Goal: Task Accomplishment & Management: Manage account settings

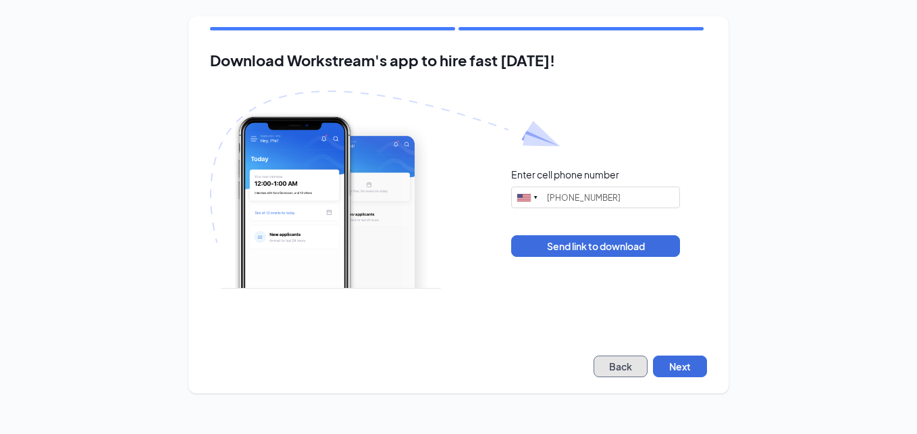
click at [631, 368] on button "Back" at bounding box center [621, 366] width 54 height 22
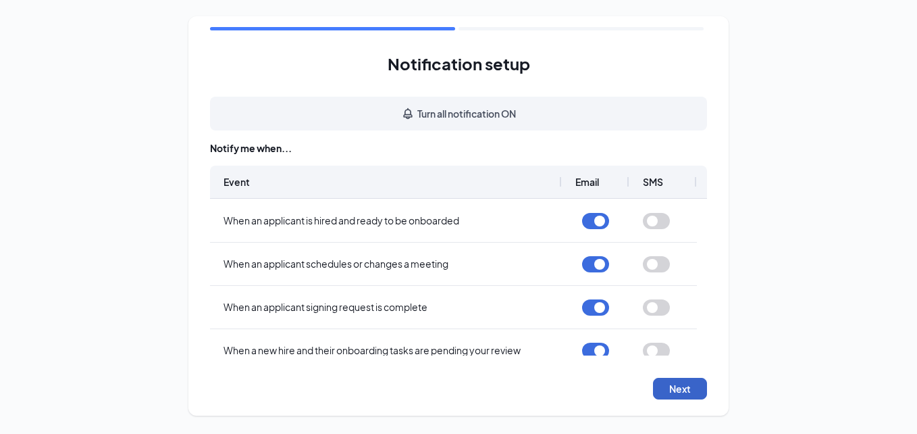
click at [681, 382] on button "Next" at bounding box center [680, 389] width 54 height 22
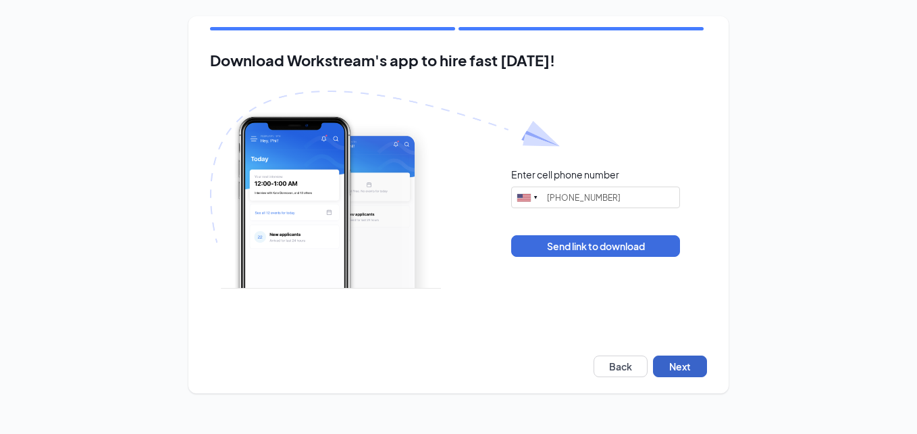
click at [681, 373] on button "Next" at bounding box center [680, 366] width 54 height 22
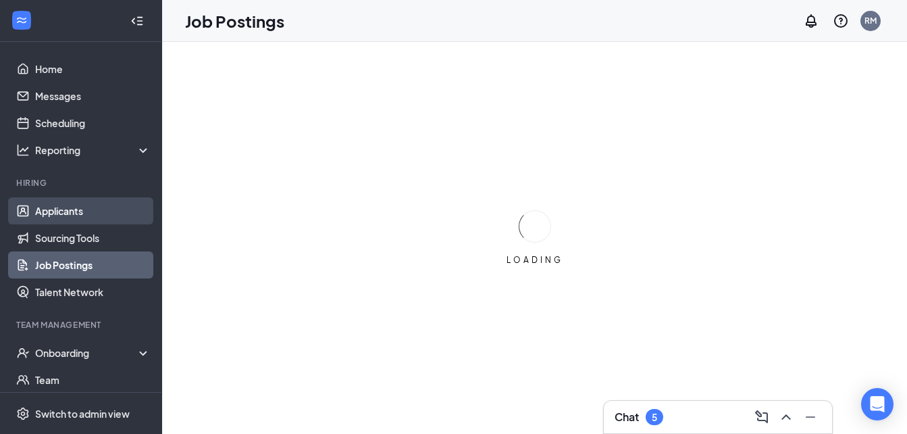
click at [67, 215] on link "Applicants" at bounding box center [93, 210] width 116 height 27
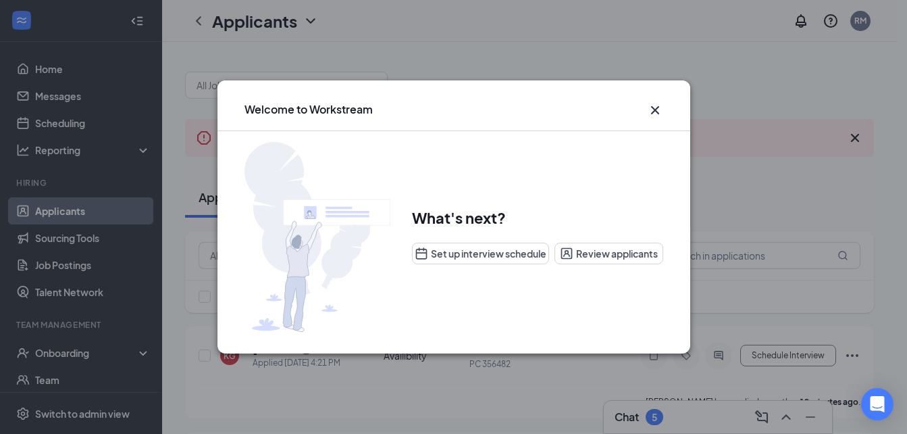
click at [655, 108] on icon "Cross" at bounding box center [655, 110] width 16 height 16
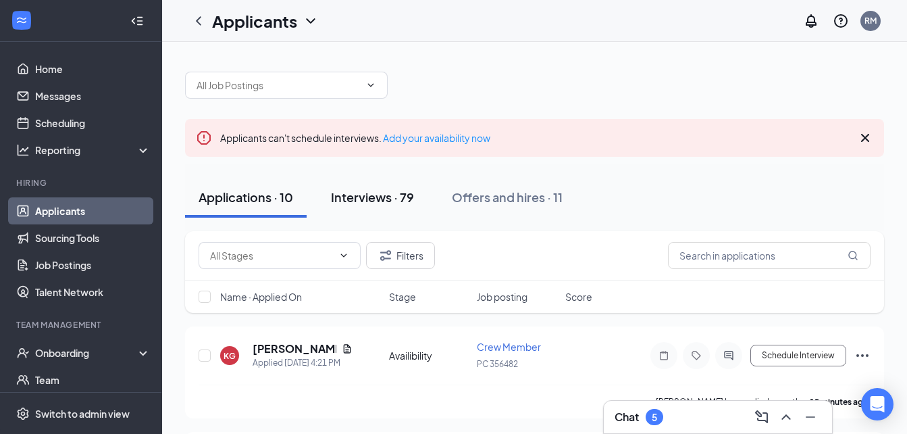
click at [365, 201] on div "Interviews · 79" at bounding box center [372, 196] width 83 height 17
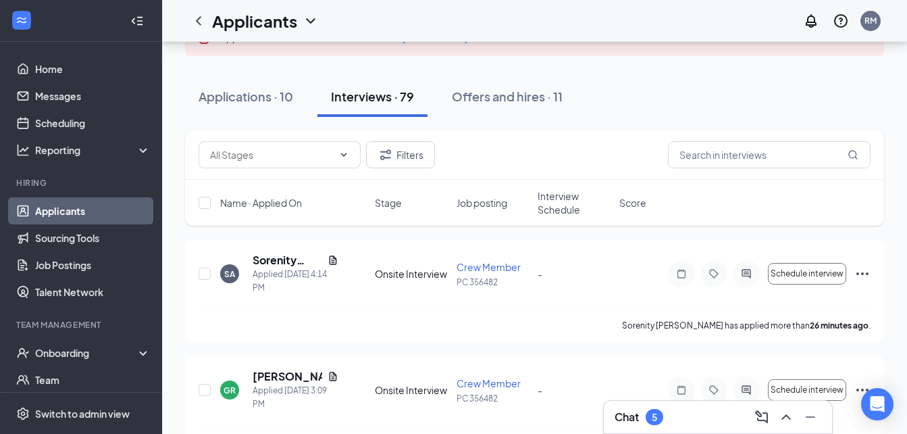
scroll to position [101, 0]
click at [333, 257] on icon "Document" at bounding box center [333, 259] width 11 height 11
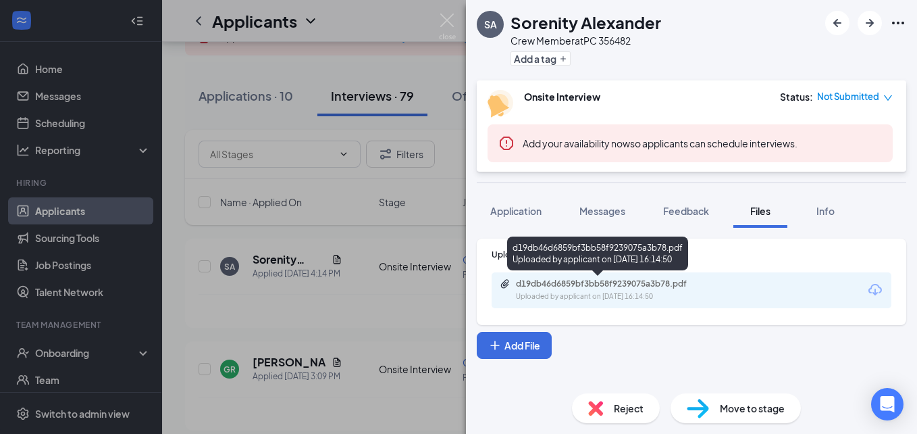
click at [555, 284] on div "d19db46d6859bf3bb58f9239075a3b78.pdf" at bounding box center [610, 283] width 189 height 11
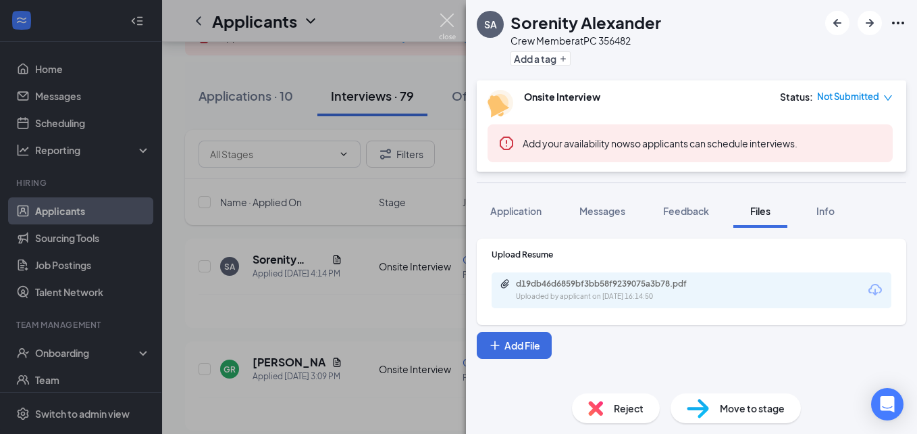
click at [449, 25] on img at bounding box center [447, 27] width 17 height 26
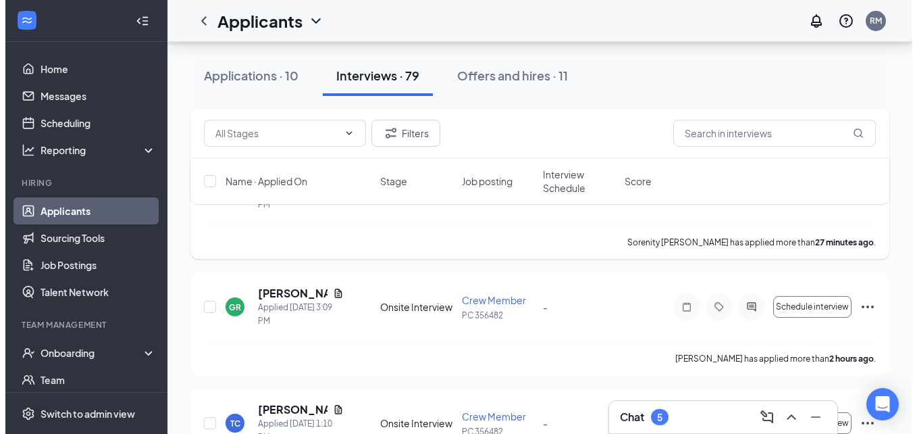
scroll to position [185, 0]
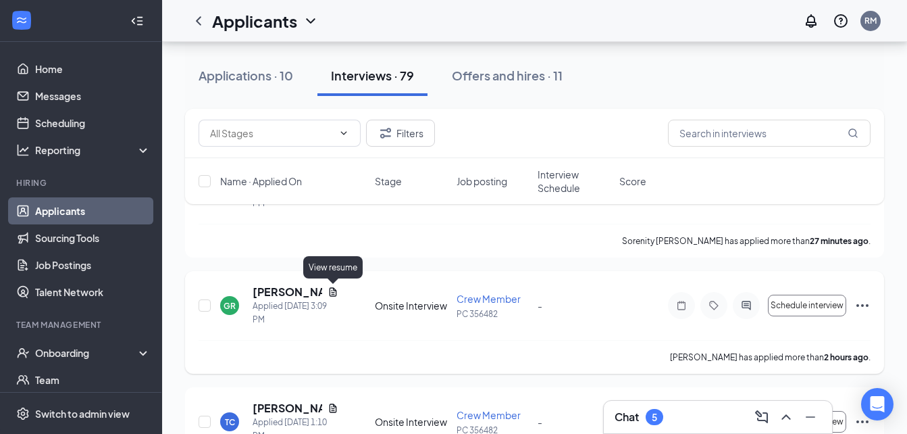
click at [330, 289] on icon "Document" at bounding box center [333, 291] width 7 height 9
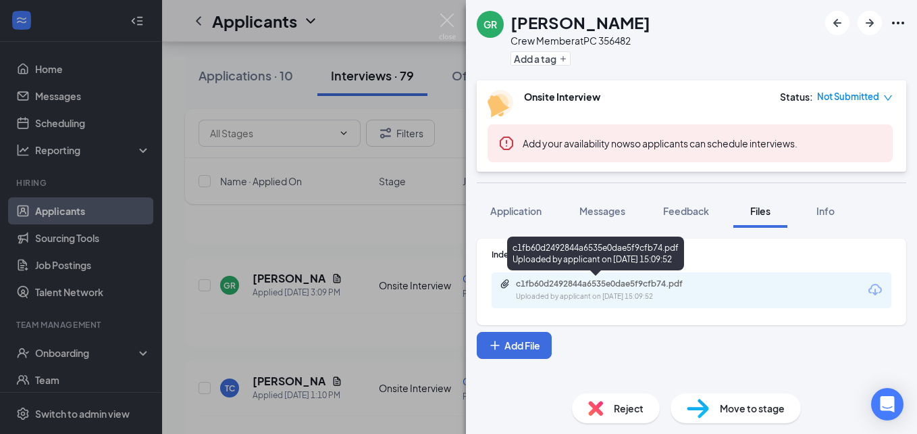
click at [540, 282] on div "c1fb60d2492844a6535e0dae5f9cfb74.pdf" at bounding box center [610, 283] width 189 height 11
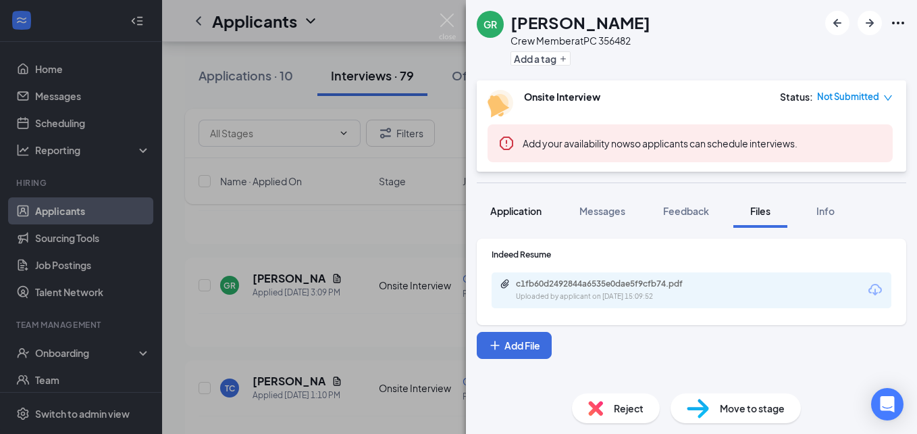
click at [528, 212] on span "Application" at bounding box center [515, 211] width 51 height 12
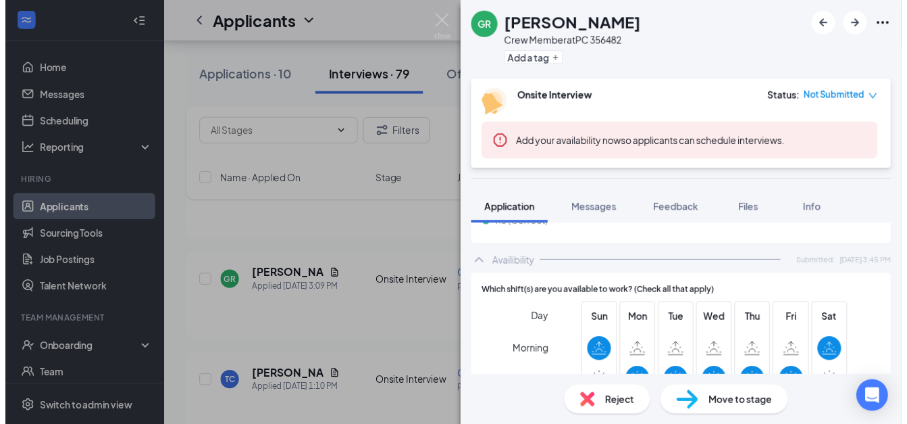
scroll to position [988, 0]
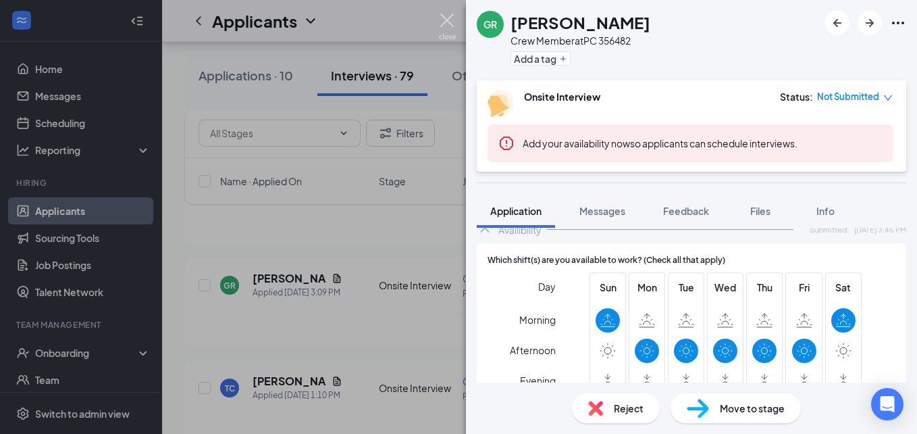
click at [443, 30] on img at bounding box center [447, 27] width 17 height 26
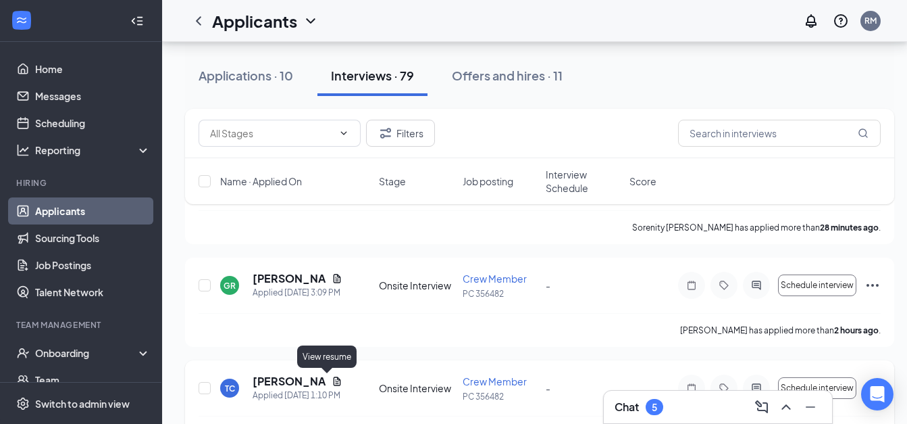
click at [334, 384] on icon "Document" at bounding box center [337, 380] width 7 height 9
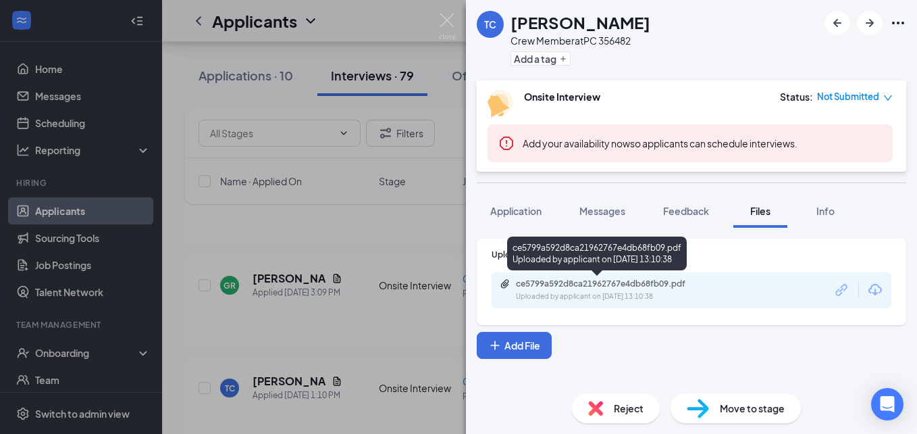
click at [519, 284] on div "ce5799a592d8ca21962767e4db68fb09.pdf" at bounding box center [610, 283] width 189 height 11
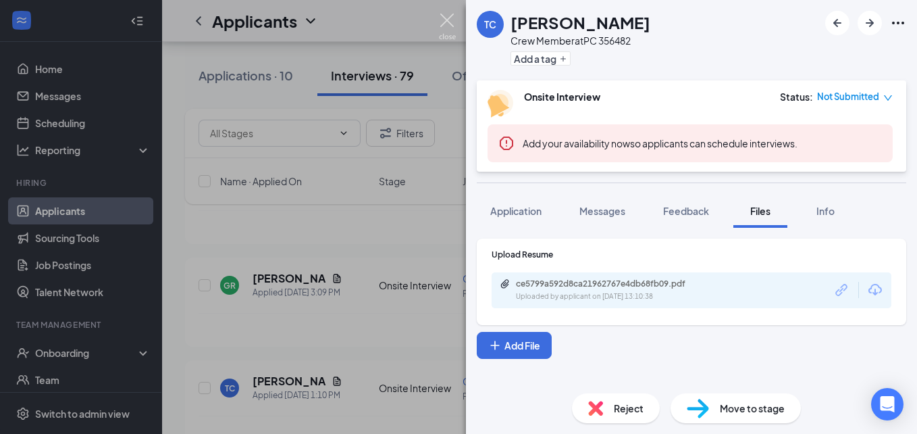
click at [448, 21] on img at bounding box center [447, 27] width 17 height 26
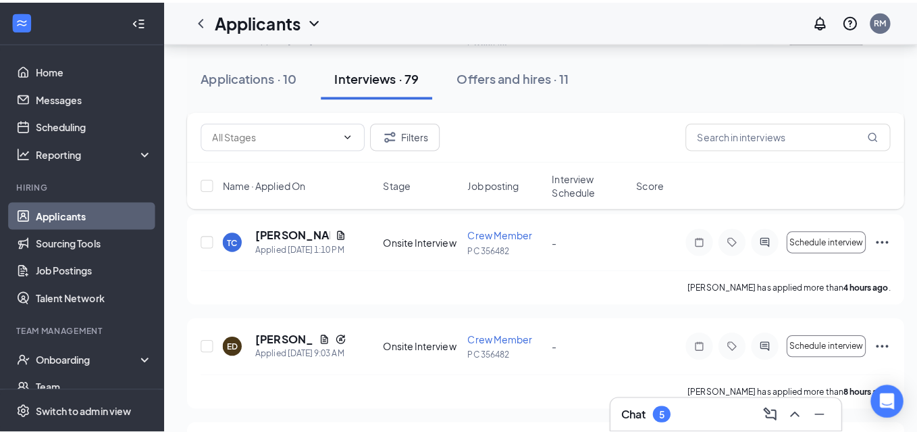
scroll to position [336, 0]
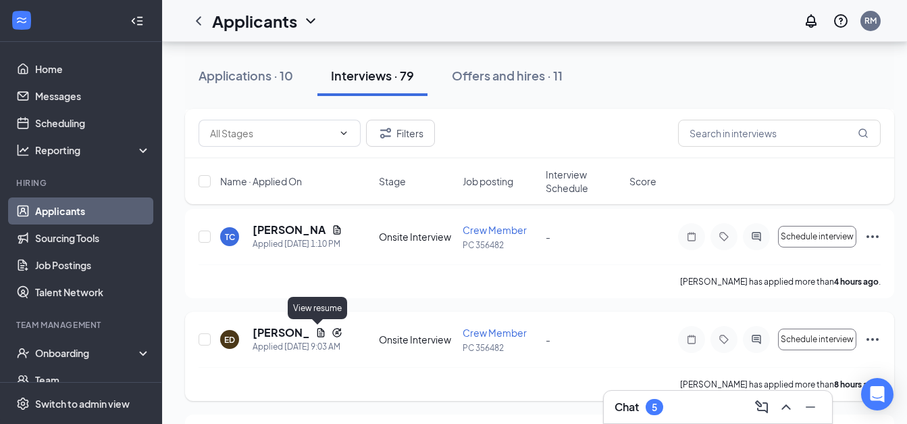
click at [317, 329] on icon "Document" at bounding box center [320, 332] width 11 height 11
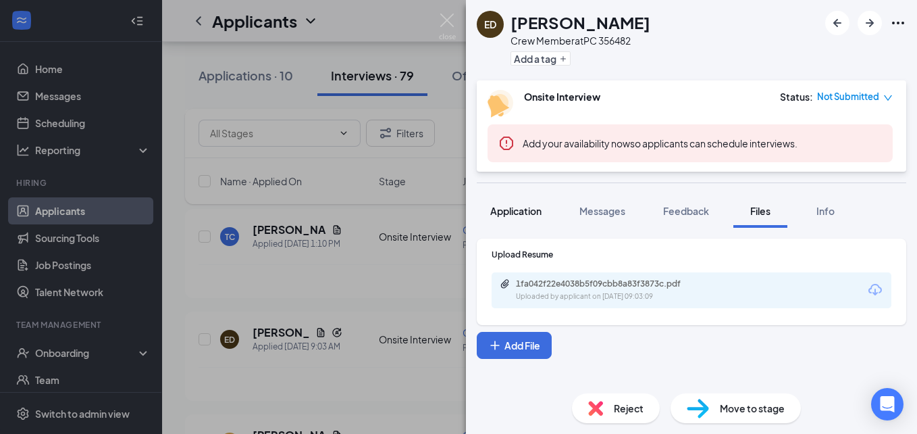
click at [496, 214] on span "Application" at bounding box center [515, 211] width 51 height 12
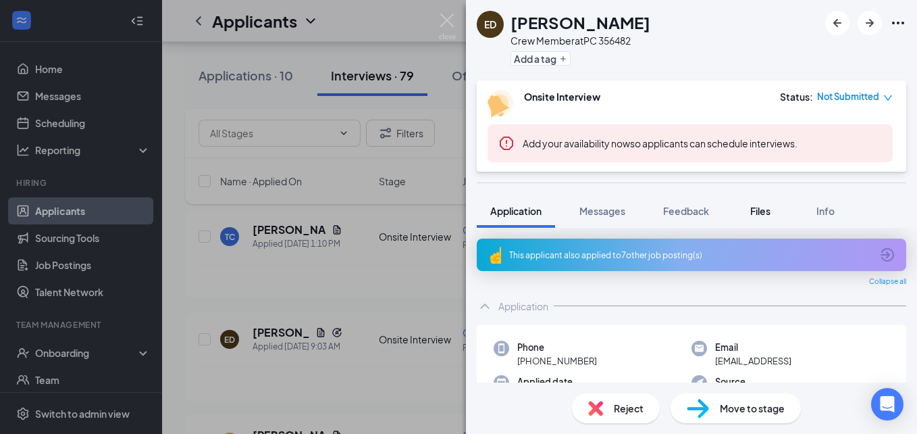
click at [760, 218] on button "Files" at bounding box center [761, 211] width 54 height 34
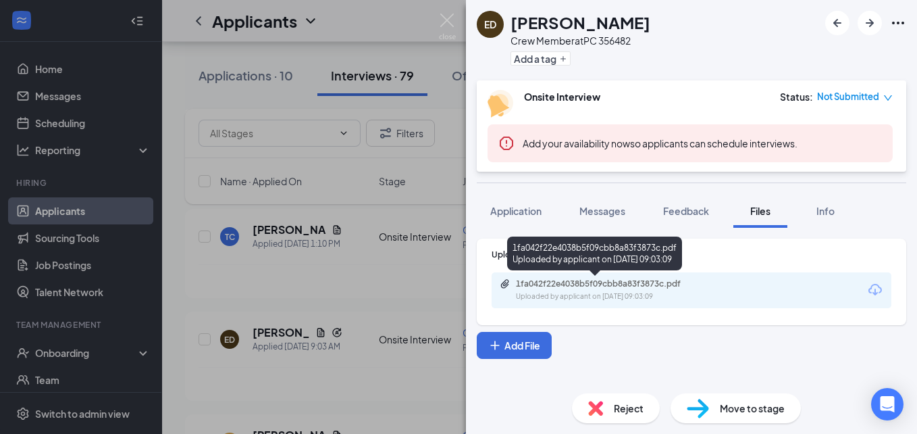
click at [586, 299] on div "Uploaded by applicant on [DATE] 09:03:09" at bounding box center [617, 296] width 203 height 11
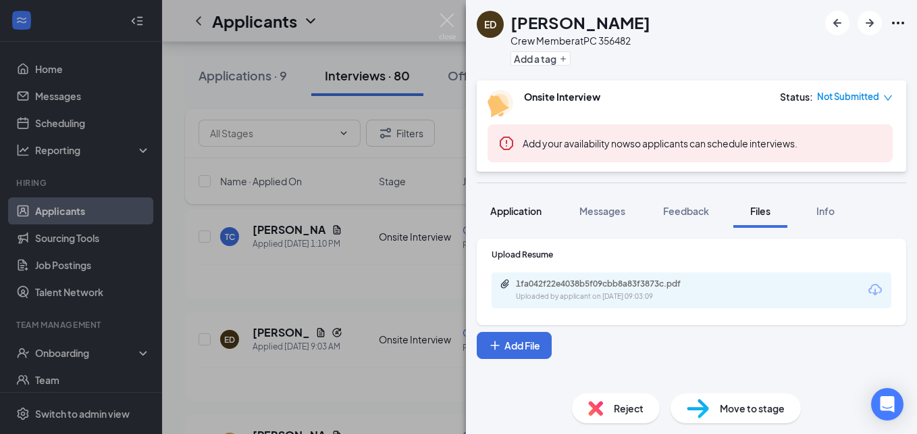
click at [502, 211] on span "Application" at bounding box center [515, 211] width 51 height 12
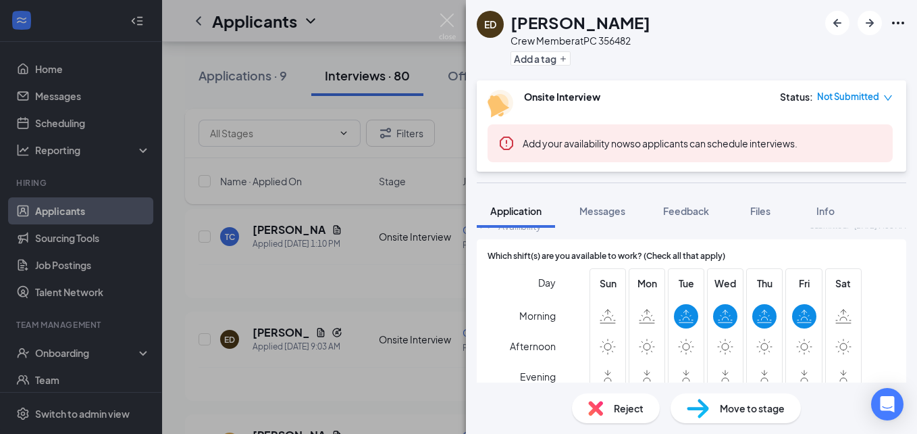
scroll to position [1010, 0]
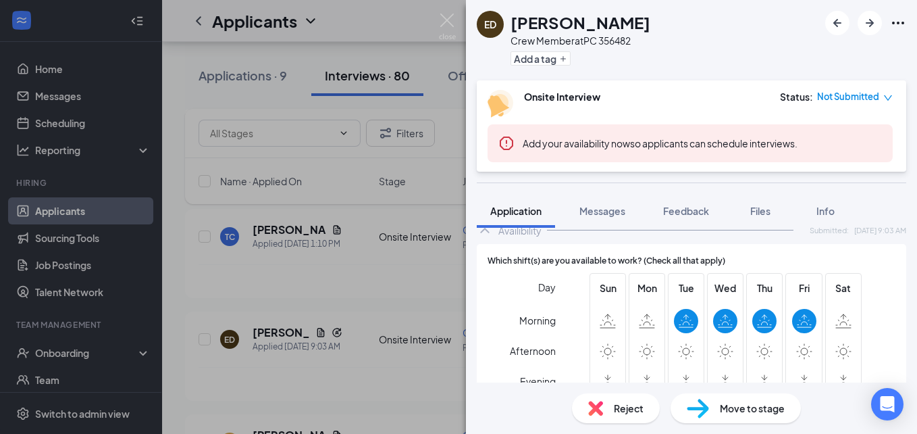
click at [567, 338] on div "Day Morning Afternoon Evening Sun Mon Tue Wed Thu Fri Sat" at bounding box center [692, 339] width 408 height 133
click at [755, 218] on button "Files" at bounding box center [761, 211] width 54 height 34
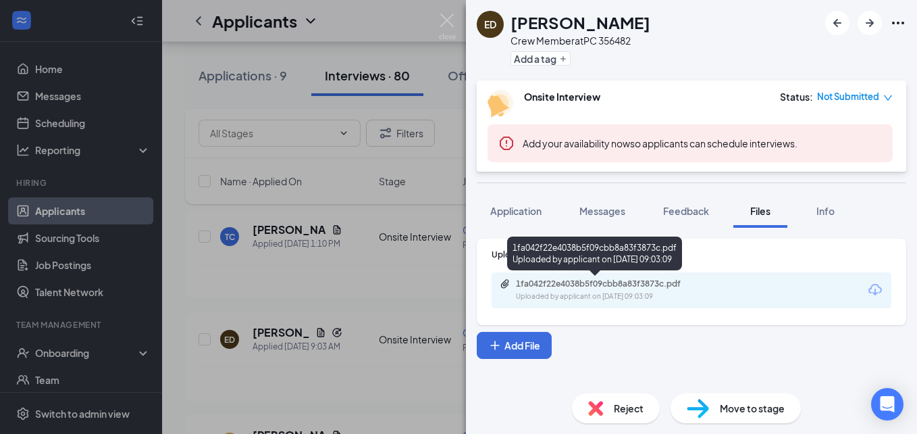
click at [657, 285] on div "1fa042f22e4038b5f09cbb8a83f3873c.pdf" at bounding box center [610, 283] width 189 height 11
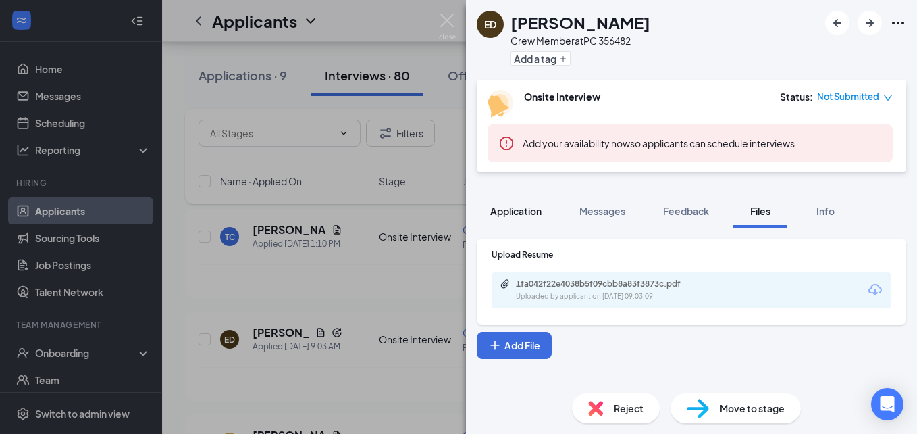
click at [526, 213] on span "Application" at bounding box center [515, 211] width 51 height 12
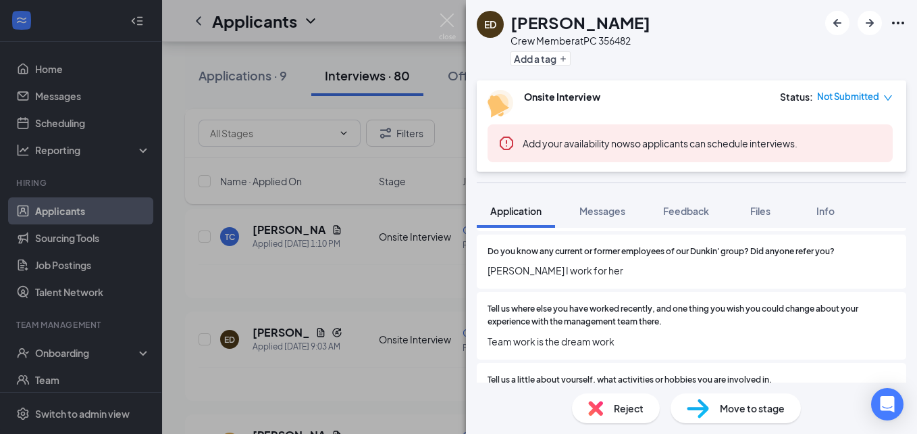
scroll to position [540, 0]
click at [623, 334] on span "Team work is the dream work" at bounding box center [692, 340] width 408 height 15
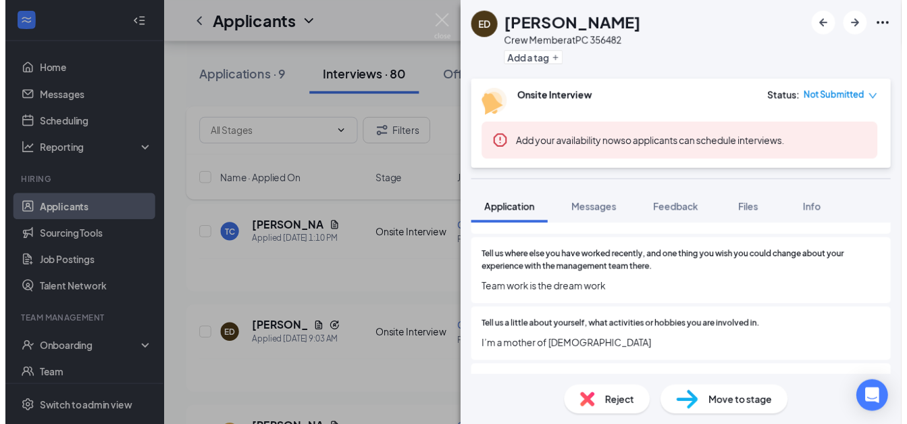
scroll to position [586, 0]
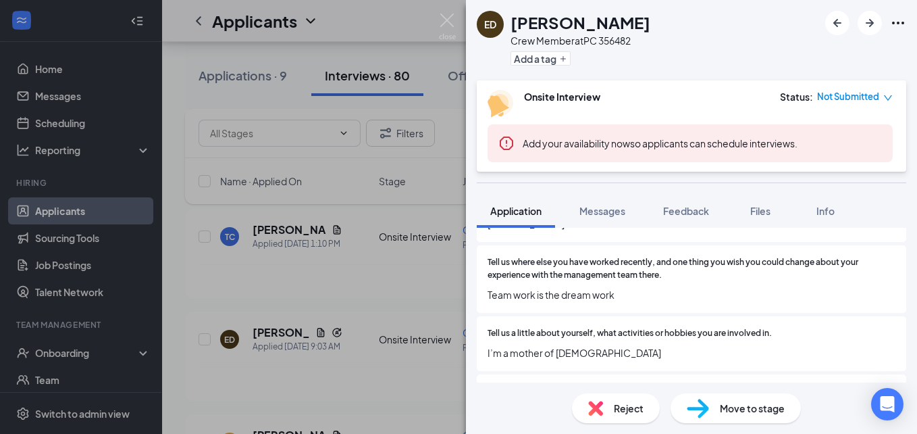
click at [539, 126] on div "Add your availability now so applicants can schedule interviews." at bounding box center [690, 143] width 405 height 38
click at [447, 24] on img at bounding box center [447, 27] width 17 height 26
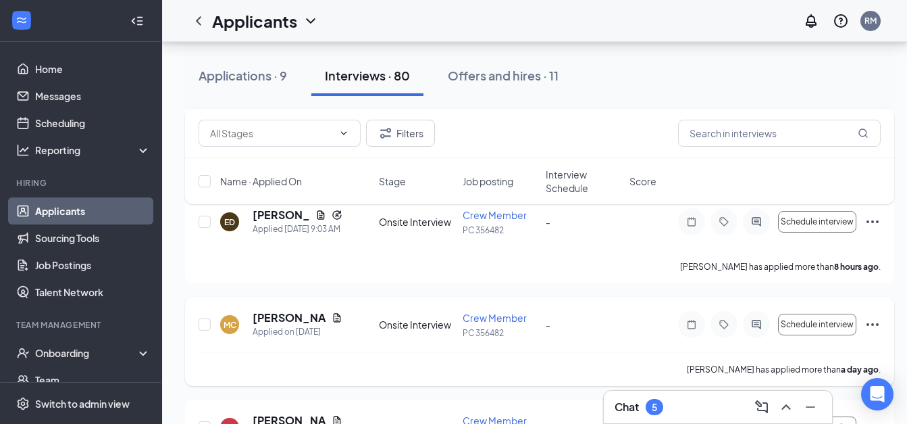
scroll to position [557, 0]
click at [332, 320] on icon "Document" at bounding box center [337, 316] width 11 height 11
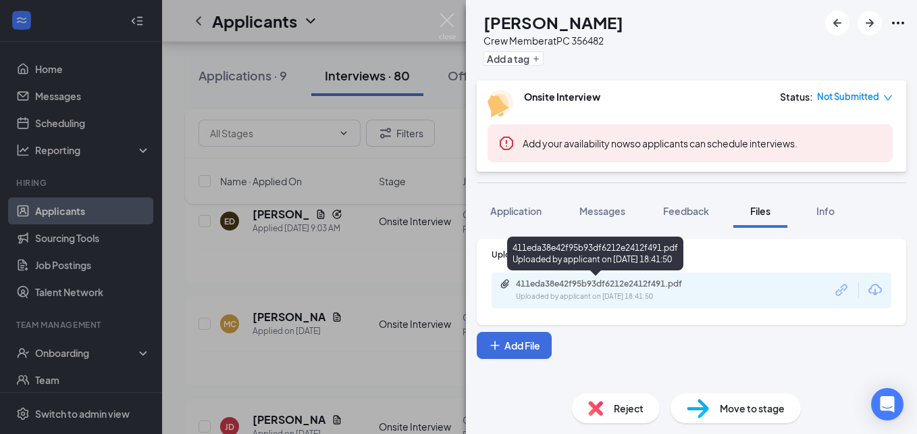
click at [534, 287] on div "411eda38e42f95b93df6212e2412f491.pdf" at bounding box center [610, 283] width 189 height 11
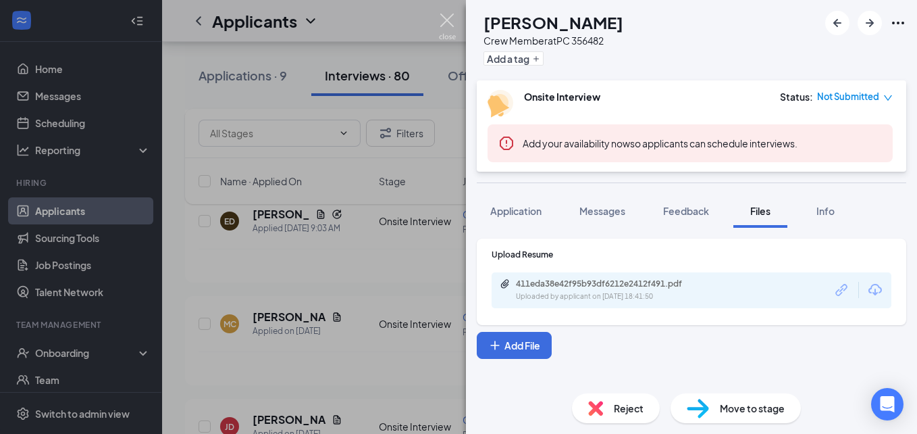
click at [449, 17] on img at bounding box center [447, 27] width 17 height 26
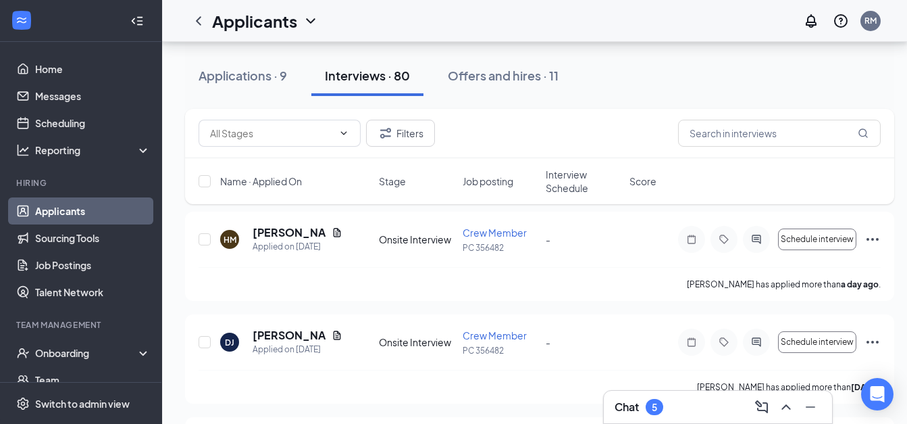
scroll to position [1022, 0]
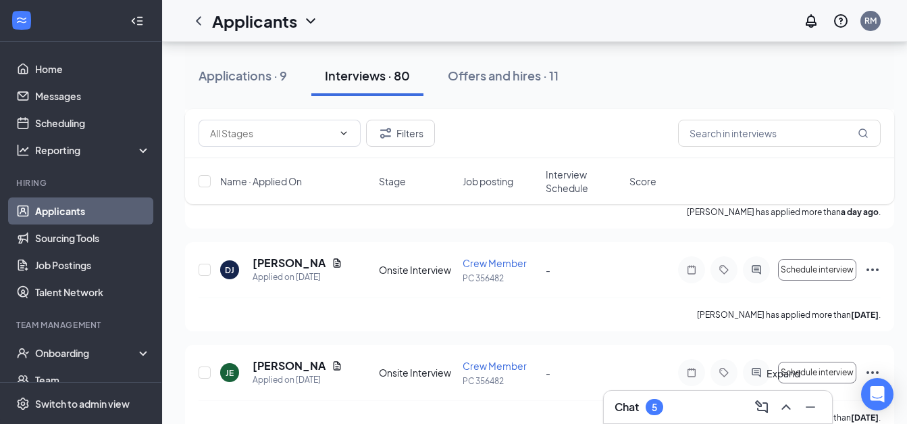
click at [787, 409] on icon "ChevronUp" at bounding box center [786, 407] width 16 height 16
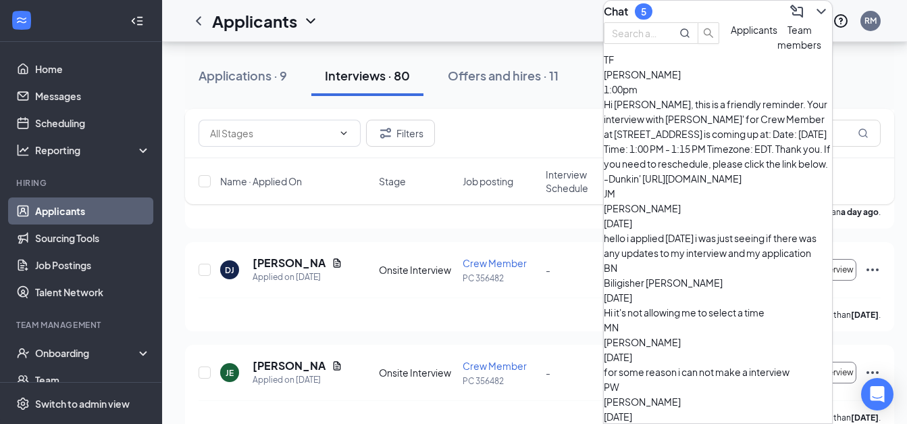
click at [694, 186] on div "[PERSON_NAME] [DATE] hello i applied [DATE] i was just seeing if there was any …" at bounding box center [718, 223] width 228 height 74
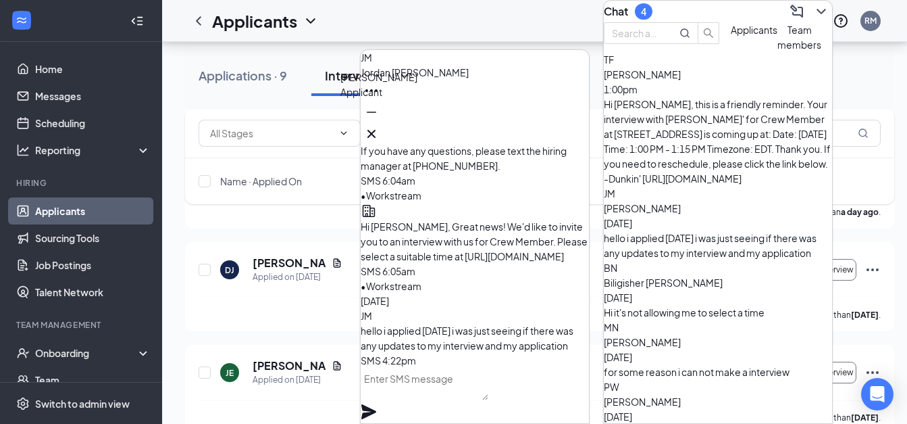
click at [382, 84] on div "JM" at bounding box center [374, 76] width 16 height 15
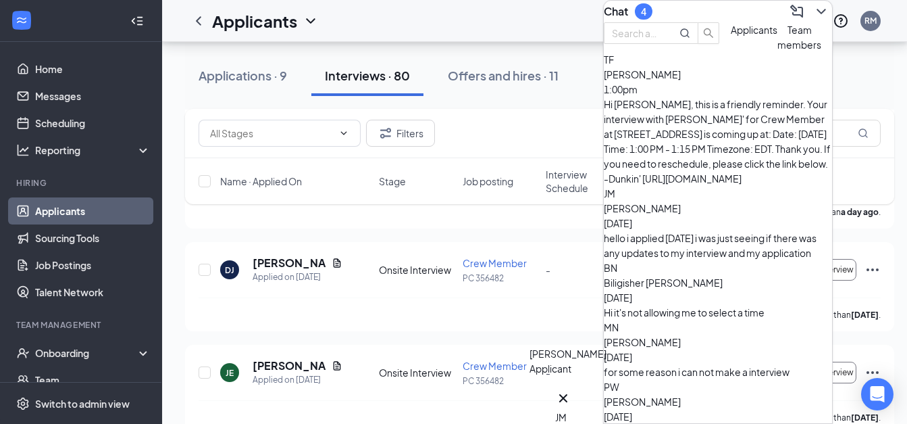
click at [567, 394] on icon "Cross" at bounding box center [563, 398] width 8 height 8
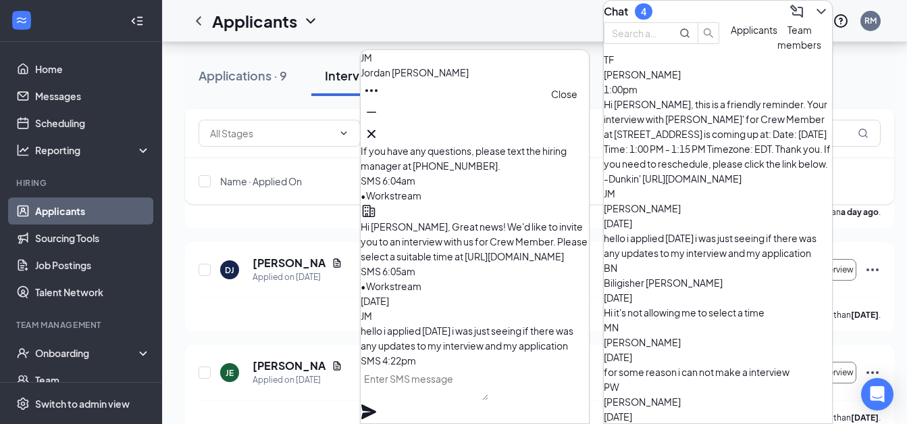
click at [380, 129] on icon "Cross" at bounding box center [371, 134] width 16 height 16
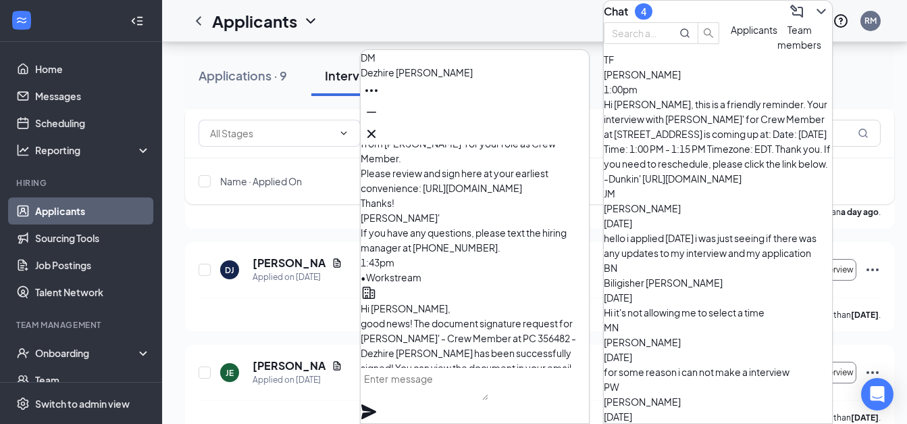
scroll to position [-305, 0]
click at [681, 395] on span "[PERSON_NAME]" at bounding box center [642, 401] width 77 height 12
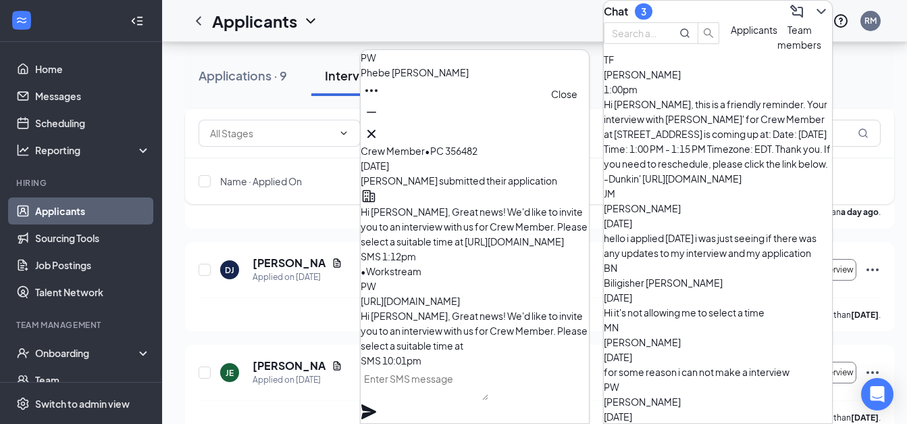
click at [382, 136] on button at bounding box center [372, 134] width 22 height 22
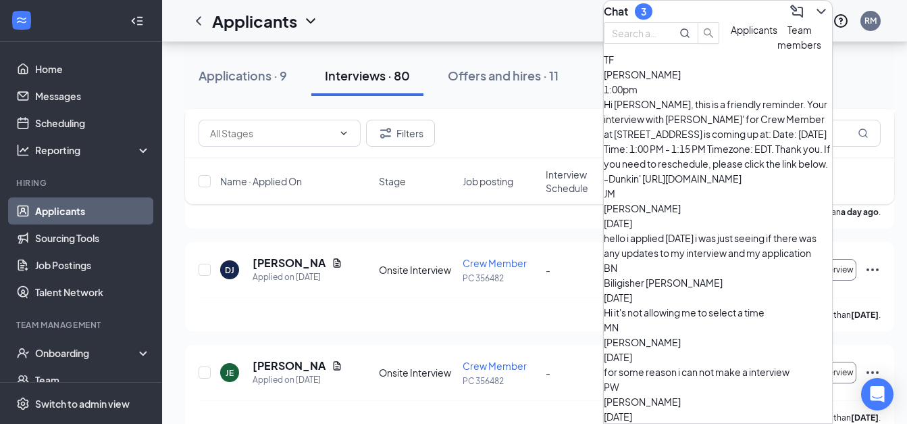
click at [813, 9] on icon "ChevronDown" at bounding box center [821, 11] width 16 height 16
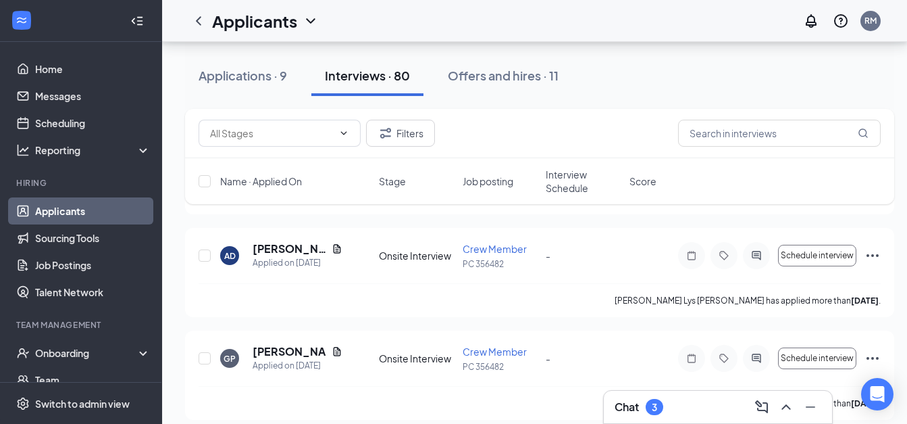
scroll to position [1749, 3]
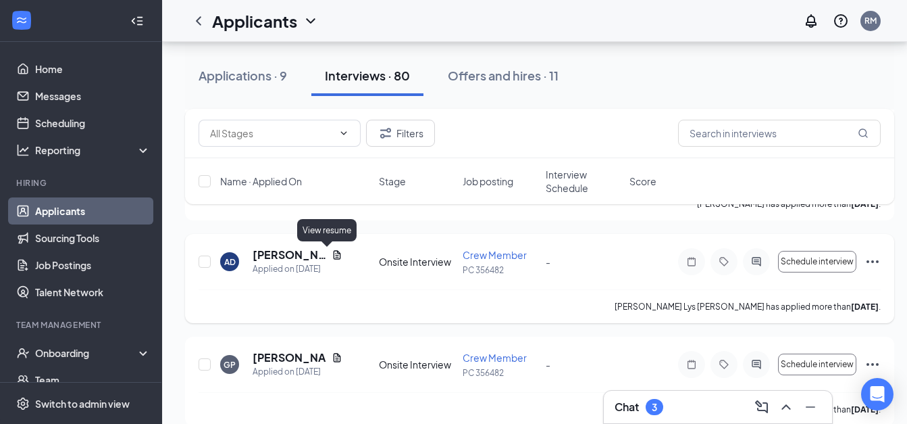
click at [332, 253] on icon "Document" at bounding box center [337, 254] width 11 height 11
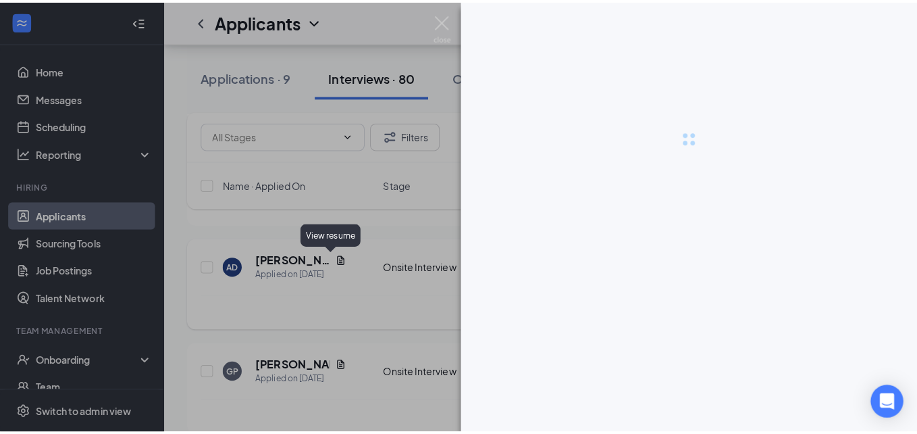
scroll to position [1749, 0]
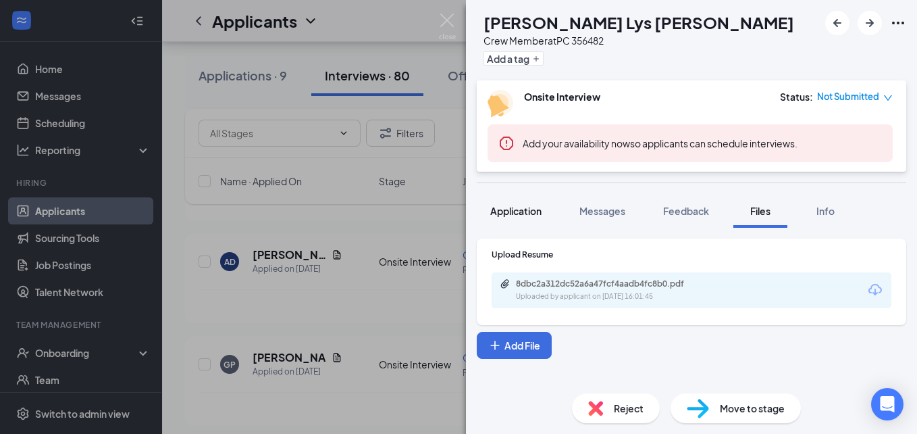
click at [495, 205] on span "Application" at bounding box center [515, 211] width 51 height 12
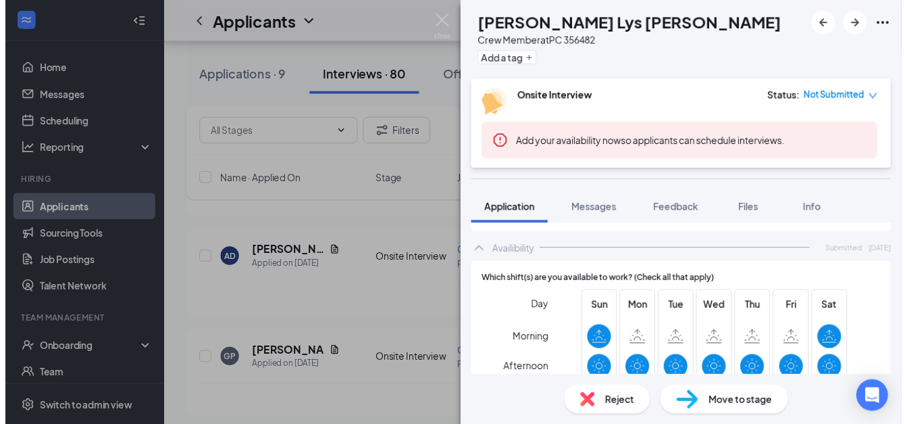
scroll to position [1010, 0]
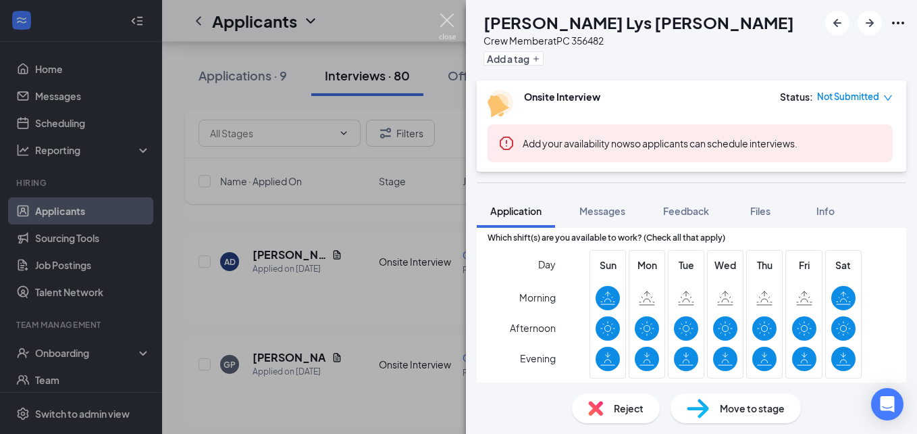
click at [446, 19] on img at bounding box center [447, 27] width 17 height 26
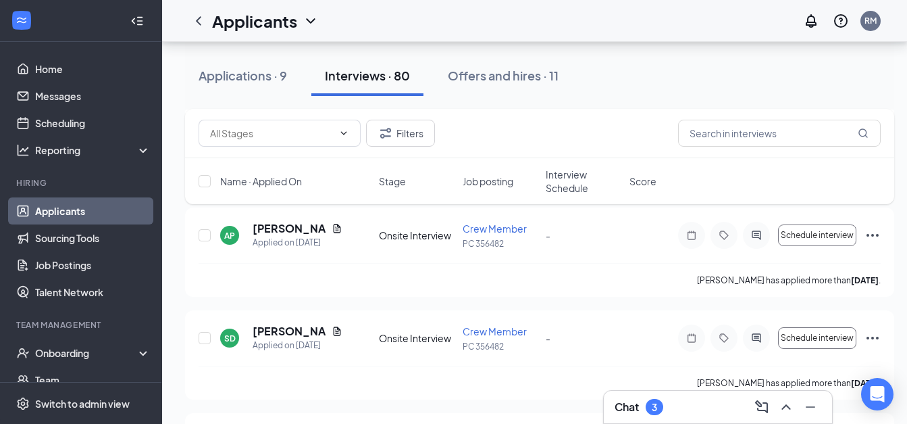
scroll to position [1471, 0]
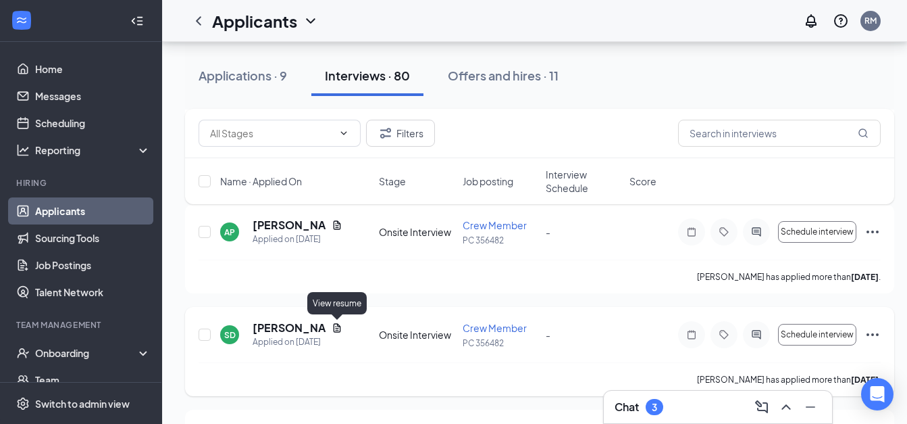
click at [336, 326] on icon "Document" at bounding box center [337, 327] width 11 height 11
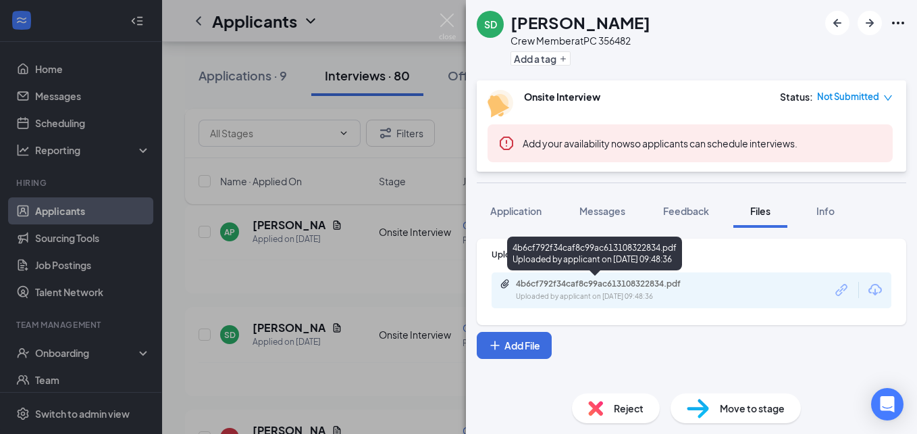
click at [571, 295] on div "Uploaded by applicant on [DATE] 09:48:36" at bounding box center [617, 296] width 203 height 11
click at [521, 288] on div "4b6cf792f34caf8c99ac613108322834.pdf" at bounding box center [610, 283] width 189 height 11
click at [522, 284] on div "4b6cf792f34caf8c99ac613108322834.pdf" at bounding box center [610, 283] width 189 height 11
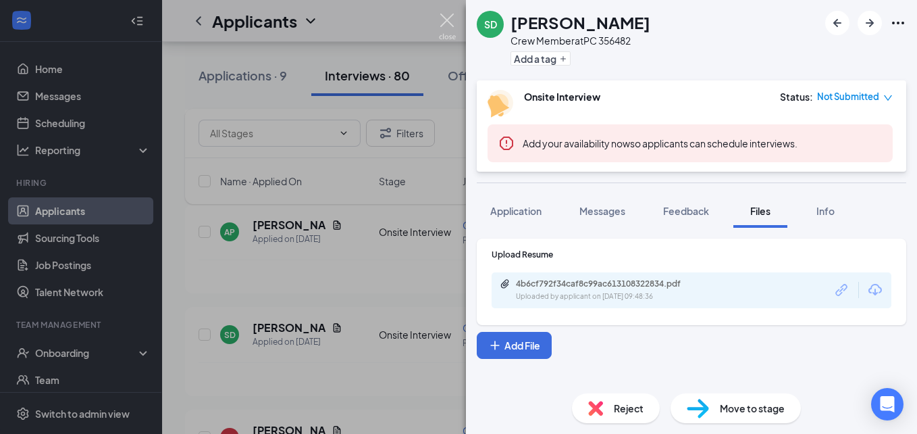
click at [451, 17] on img at bounding box center [447, 27] width 17 height 26
click at [440, 25] on div "Applicants RM" at bounding box center [539, 21] width 755 height 42
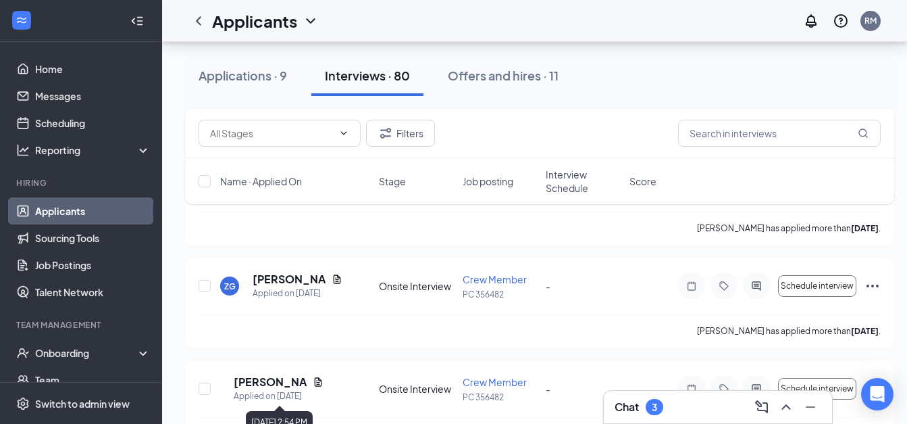
scroll to position [2539, 0]
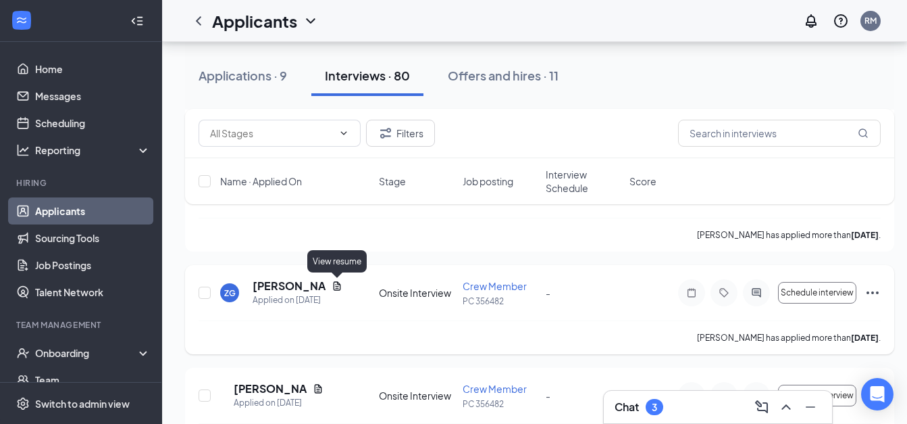
click at [336, 286] on icon "Document" at bounding box center [337, 285] width 11 height 11
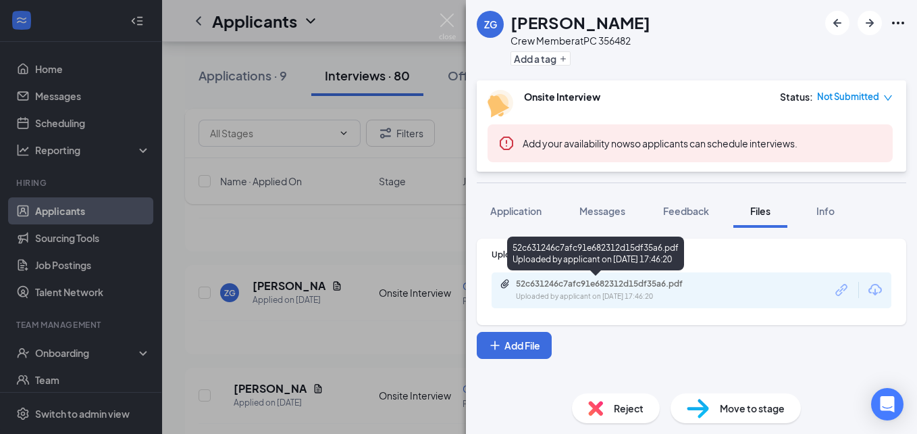
click at [516, 280] on div "52c631246c7afc91e682312d15df35a6.pdf" at bounding box center [610, 283] width 189 height 11
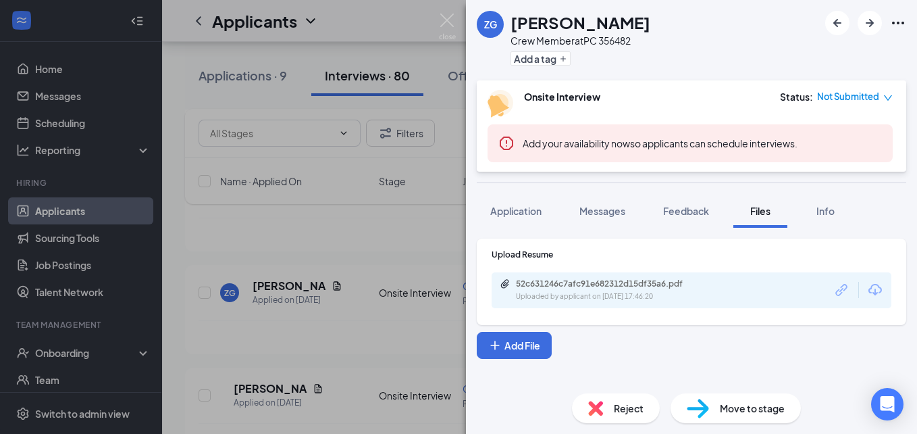
click at [359, 215] on div "ZG [PERSON_NAME] Crew Member at PC 356482 Add a tag Onsite Interview Status : N…" at bounding box center [458, 217] width 917 height 434
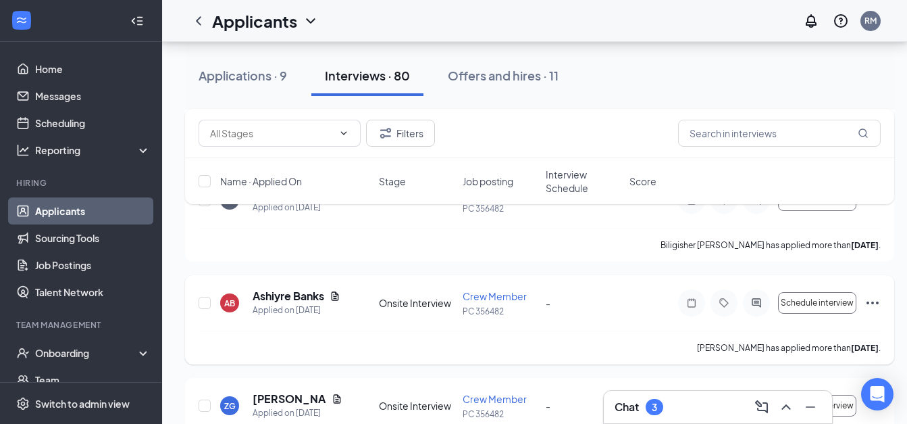
scroll to position [2426, 0]
click at [334, 297] on icon "Document" at bounding box center [335, 296] width 11 height 11
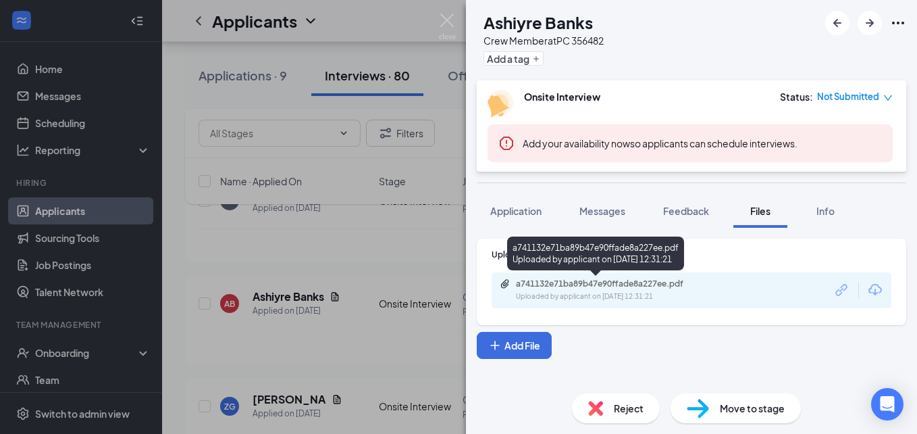
click at [503, 287] on icon "Paperclip" at bounding box center [505, 283] width 11 height 11
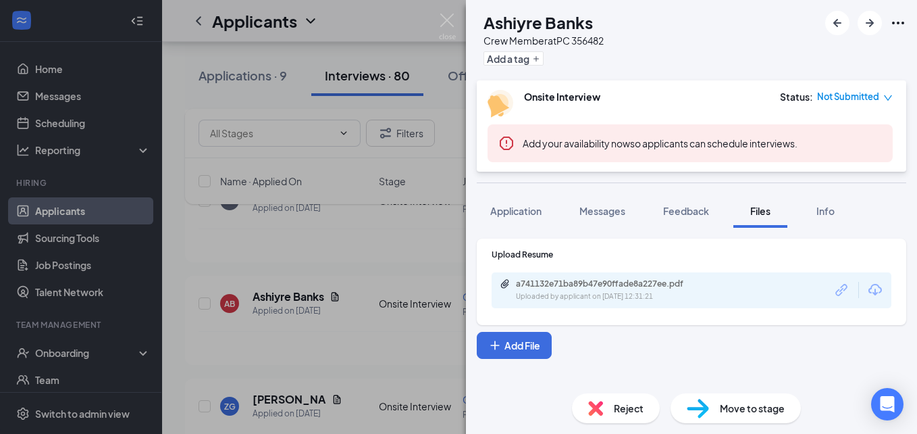
click at [444, 17] on img at bounding box center [447, 27] width 17 height 26
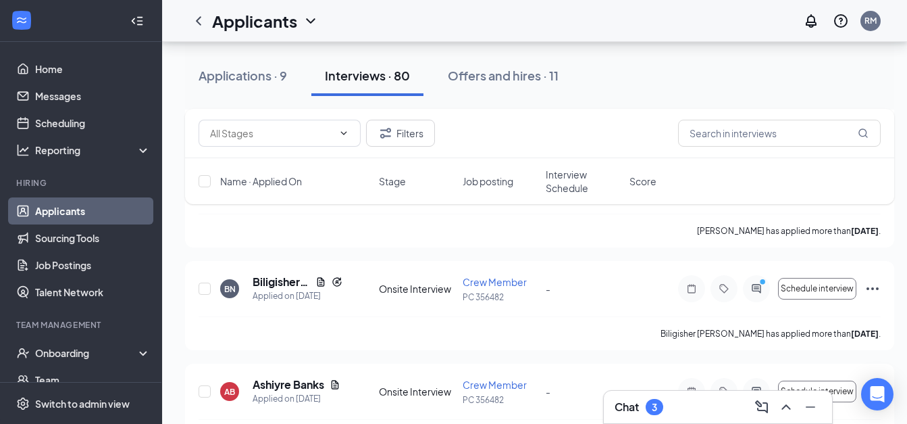
scroll to position [2337, 0]
click at [322, 280] on icon "Document" at bounding box center [320, 282] width 7 height 9
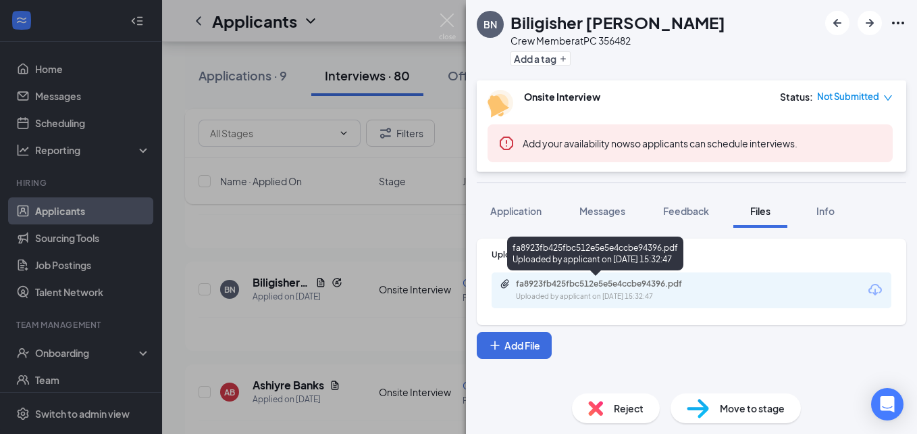
click at [508, 281] on icon "Paperclip" at bounding box center [505, 283] width 11 height 11
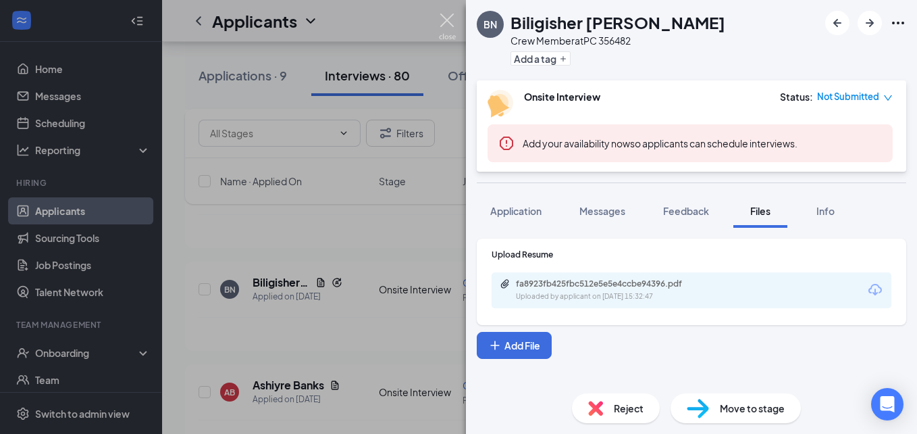
click at [452, 26] on img at bounding box center [447, 27] width 17 height 26
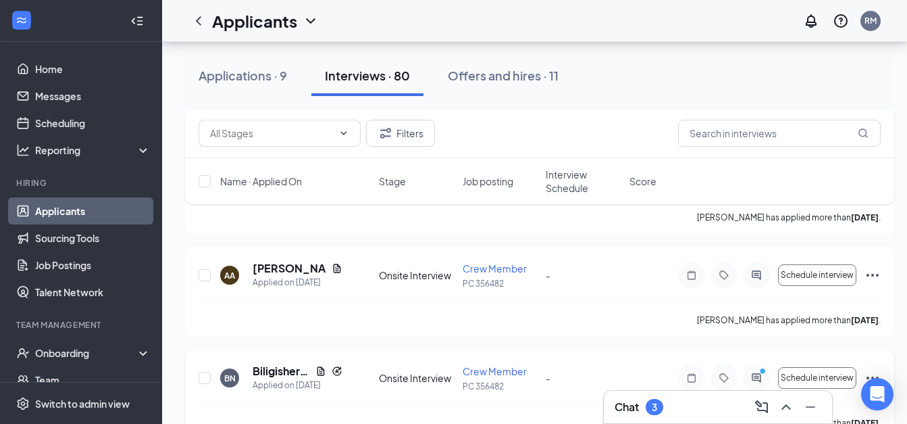
scroll to position [2248, 0]
click at [332, 270] on icon "Document" at bounding box center [337, 268] width 11 height 11
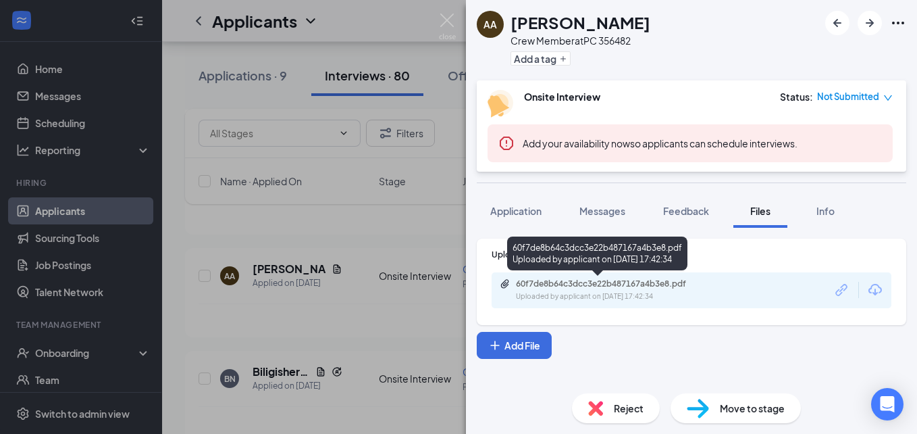
click at [533, 291] on div "Uploaded by applicant on [DATE] 17:42:34" at bounding box center [617, 296] width 203 height 11
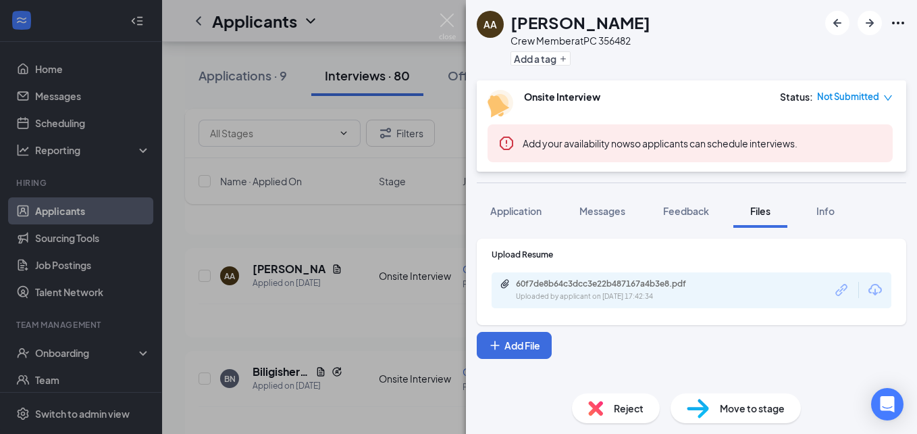
click at [332, 222] on div "AA [PERSON_NAME] Crew Member at PC 356482 Add a tag Onsite Interview Status : N…" at bounding box center [458, 217] width 917 height 434
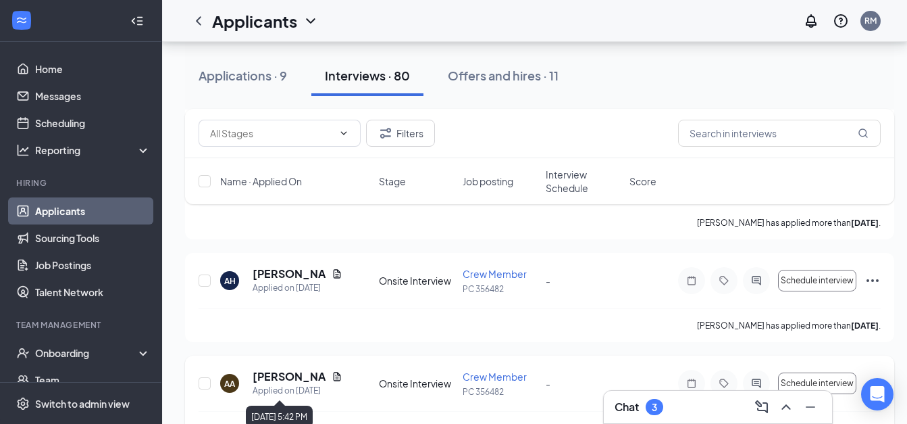
scroll to position [2140, 0]
click at [334, 275] on icon "Document" at bounding box center [337, 274] width 7 height 9
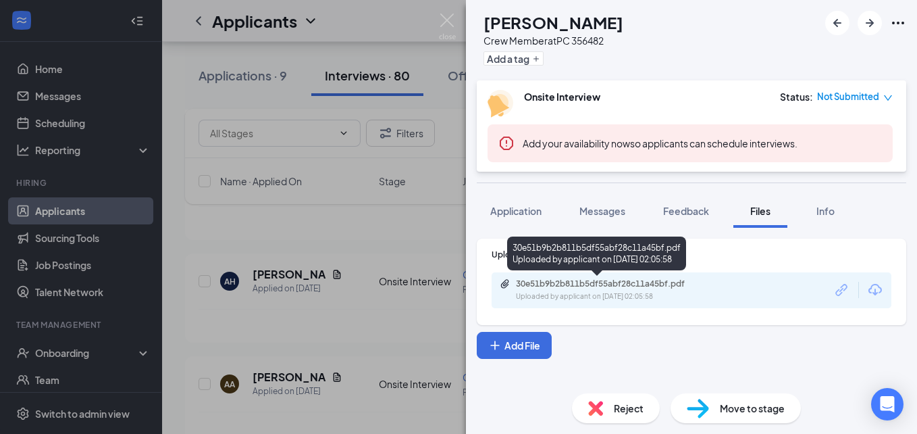
click at [528, 279] on div "30e51b9b2b811b5df55abf28c11a45bf.pdf" at bounding box center [610, 283] width 189 height 11
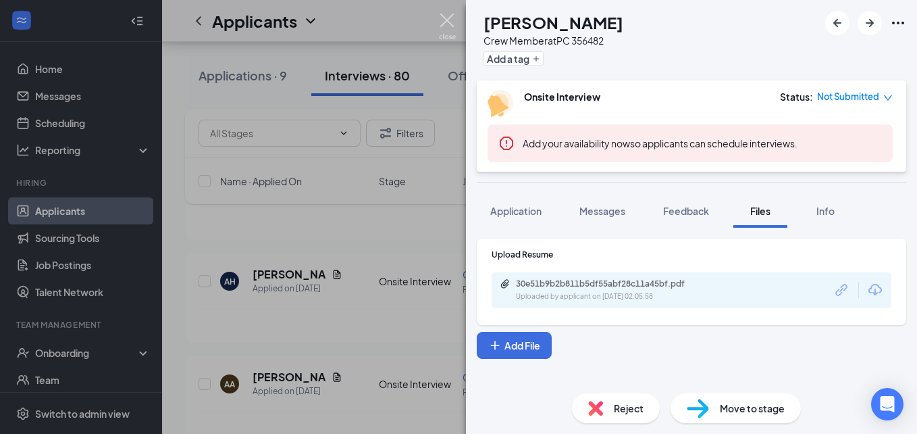
click at [449, 18] on img at bounding box center [447, 27] width 17 height 26
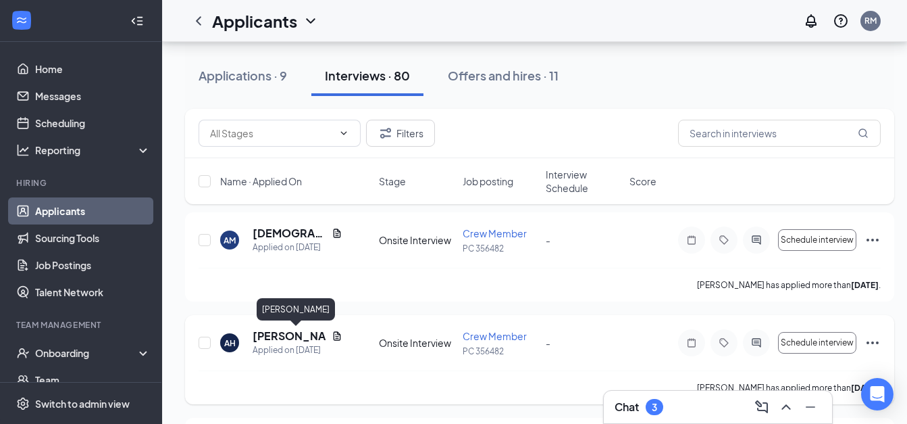
scroll to position [2041, 3]
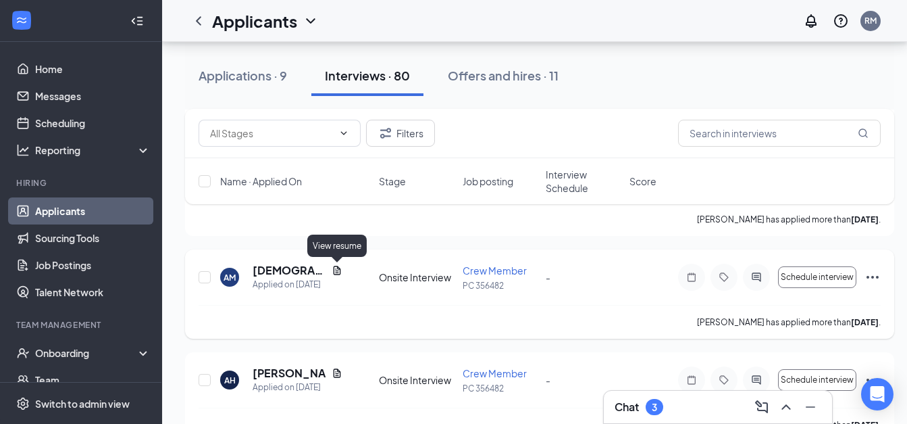
click at [334, 271] on icon "Document" at bounding box center [337, 269] width 7 height 9
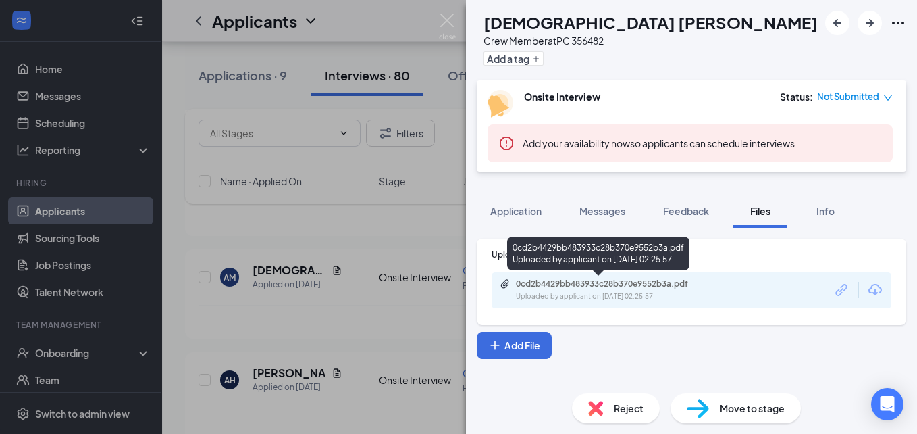
click at [526, 286] on div "0cd2b4429bb483933c28b370e9552b3a.pdf" at bounding box center [610, 283] width 189 height 11
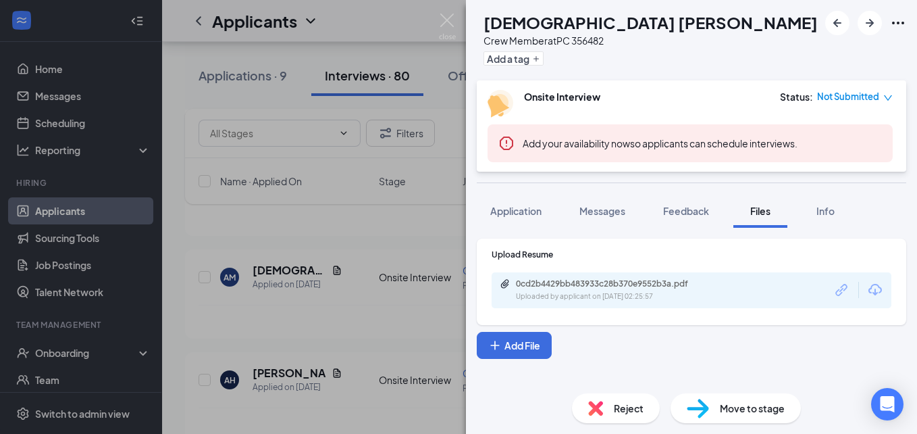
click at [449, 14] on img at bounding box center [447, 27] width 17 height 26
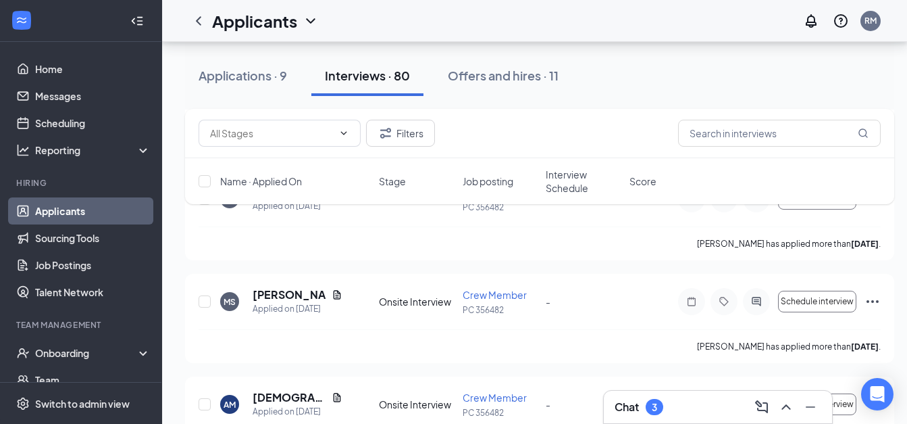
scroll to position [1905, 0]
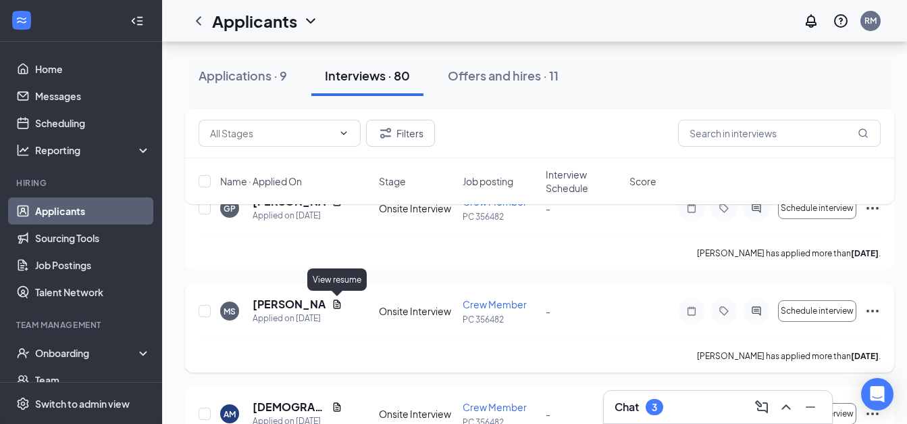
click at [335, 308] on icon "Document" at bounding box center [337, 303] width 7 height 9
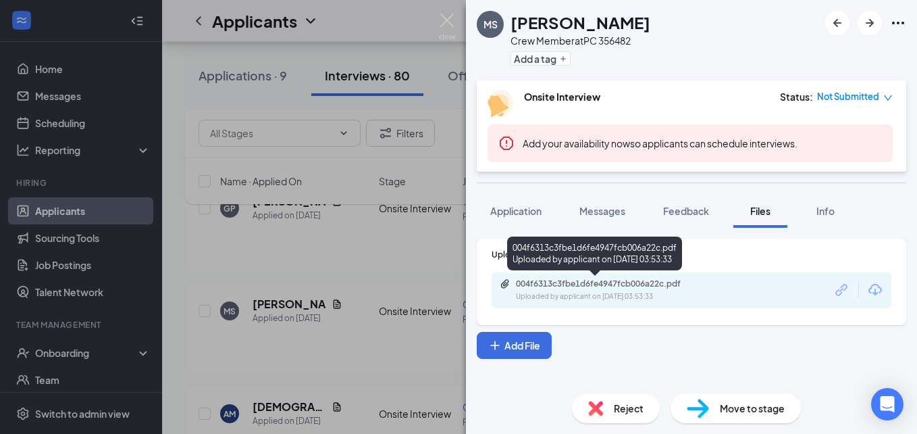
click at [569, 282] on div "004f6313c3fbe1d6fe4947fcb006a22c.pdf" at bounding box center [610, 283] width 189 height 11
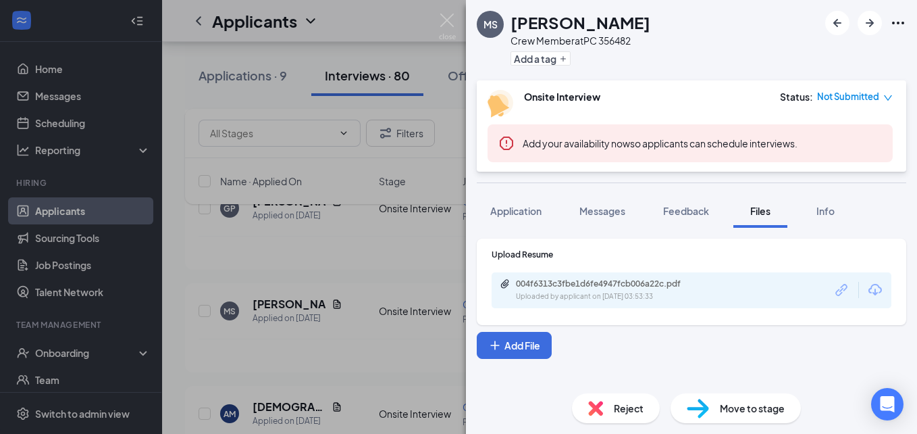
click at [451, 12] on div "[PERSON_NAME] Crew Member at PC 356482 Add a tag Onsite Interview Status : Not …" at bounding box center [458, 217] width 917 height 434
click at [444, 20] on div "Applicants RM" at bounding box center [539, 21] width 755 height 42
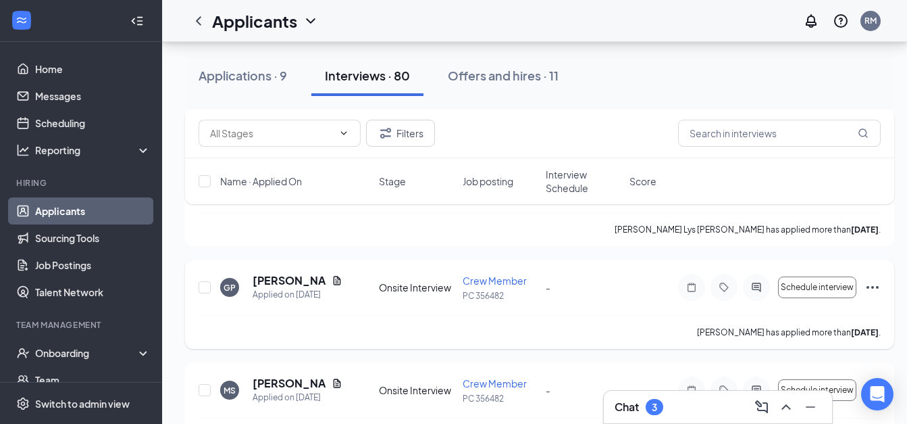
scroll to position [1825, 0]
click at [334, 281] on icon "Document" at bounding box center [337, 280] width 7 height 9
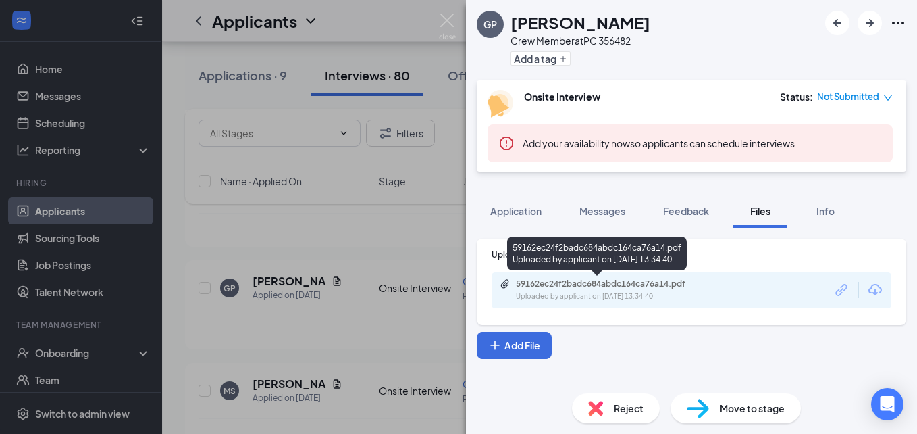
click at [521, 283] on div "59162ec24f2badc684abdc164ca76a14.pdf" at bounding box center [610, 283] width 189 height 11
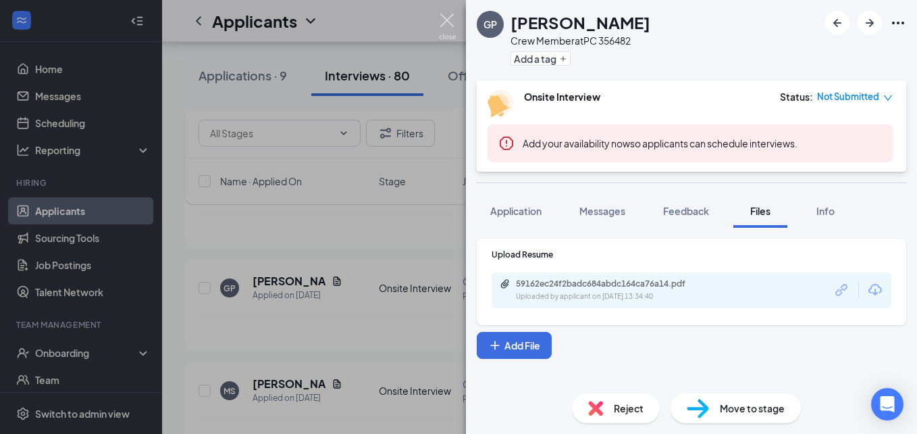
click at [448, 20] on img at bounding box center [447, 27] width 17 height 26
click at [448, 20] on div "Applicants RM" at bounding box center [539, 21] width 755 height 42
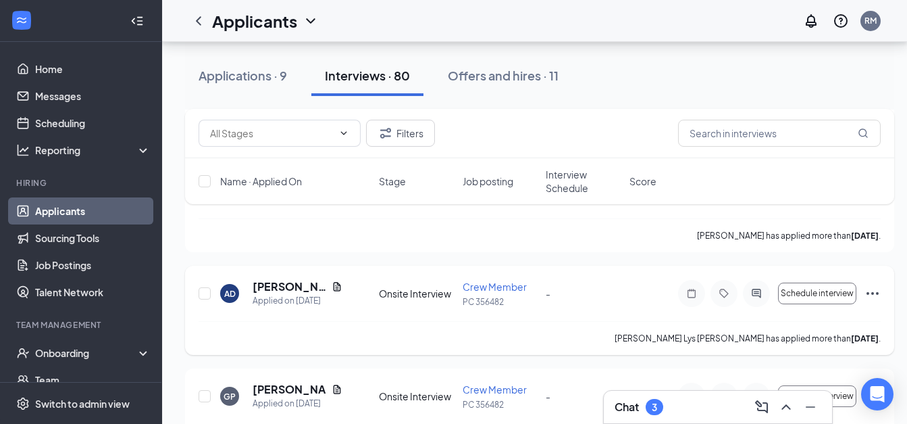
scroll to position [1716, 0]
click at [332, 286] on icon "Document" at bounding box center [337, 287] width 11 height 11
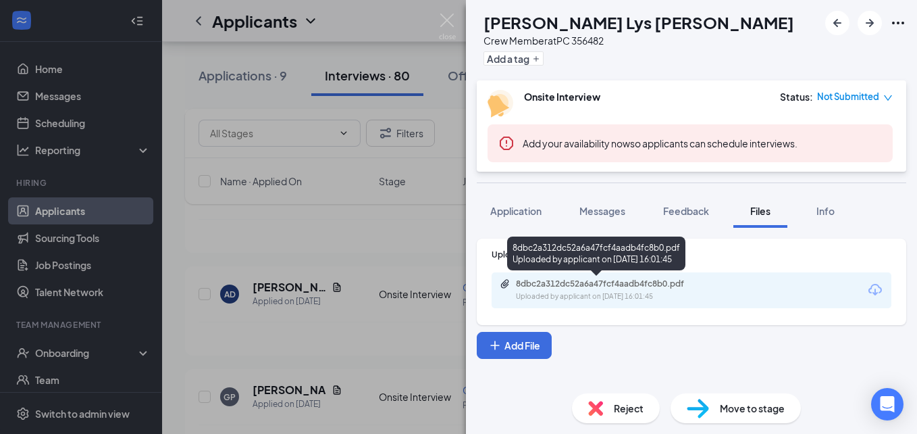
click at [507, 289] on div "8dbc2a312dc52a6a47fcf4aadb4fc8b0.pdf Uploaded by applicant on [DATE] 16:01:45" at bounding box center [609, 290] width 219 height 24
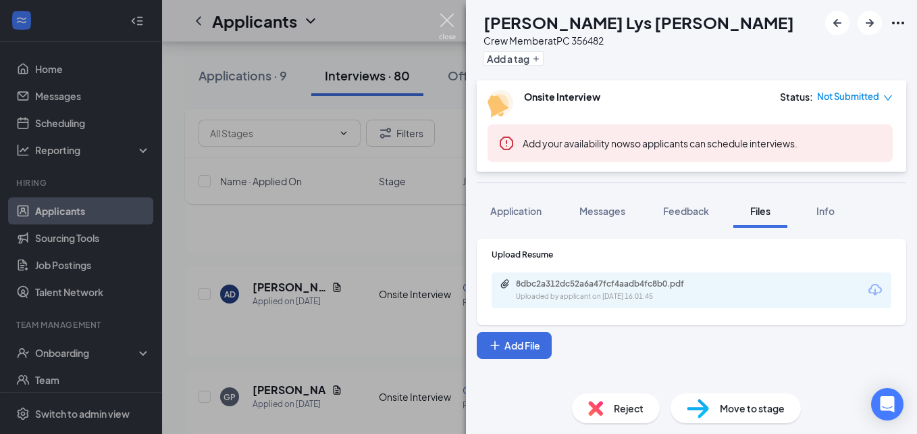
click at [446, 20] on img at bounding box center [447, 27] width 17 height 26
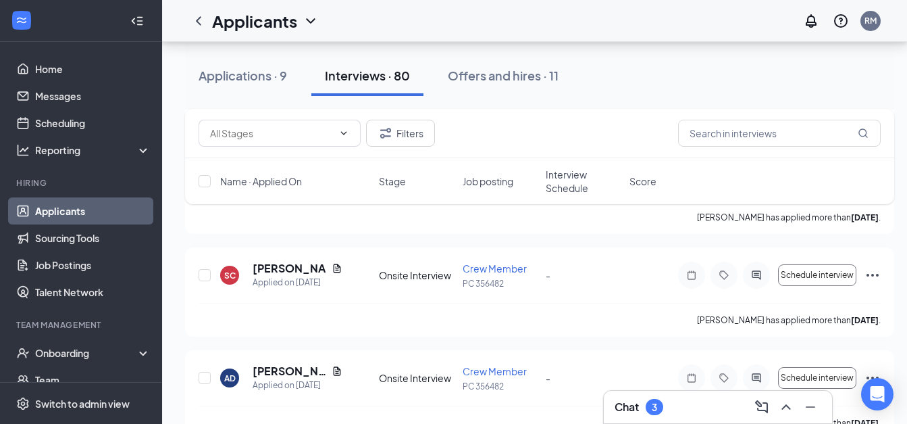
scroll to position [1625, 10]
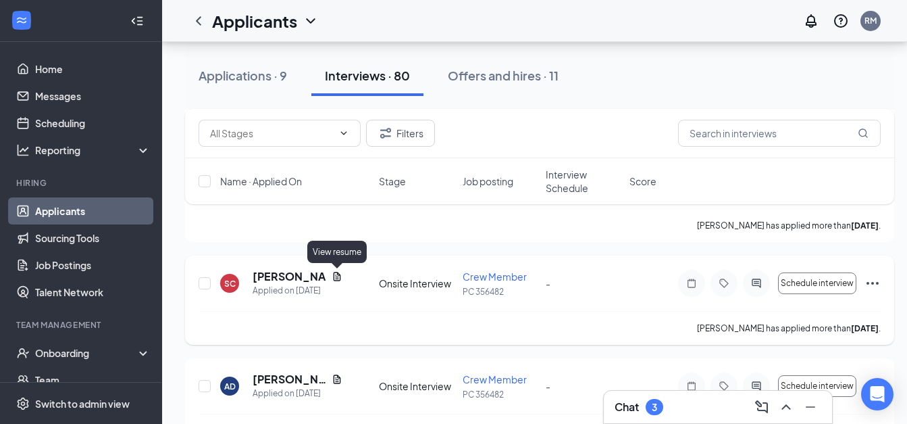
click at [332, 274] on icon "Document" at bounding box center [337, 276] width 11 height 11
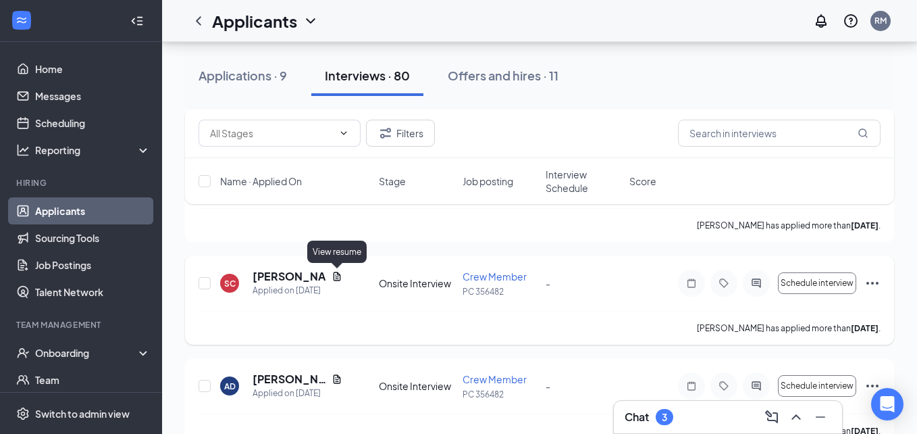
click at [326, 274] on h5 "[PERSON_NAME]" at bounding box center [290, 276] width 74 height 15
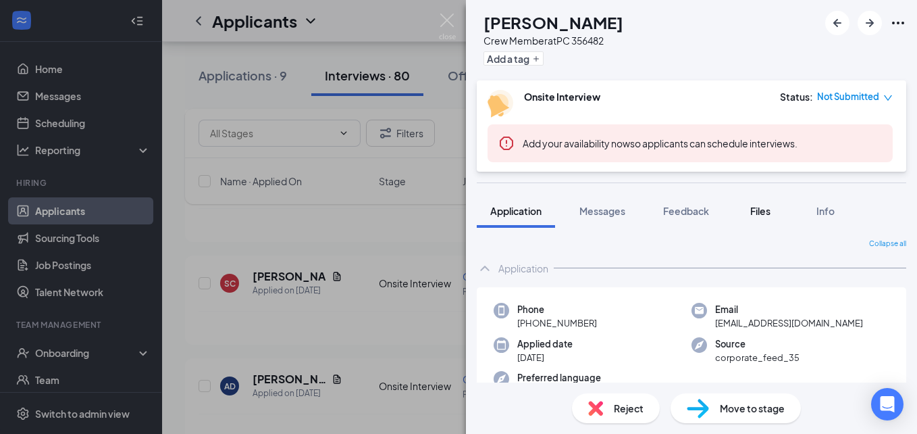
click at [758, 213] on span "Files" at bounding box center [760, 211] width 20 height 12
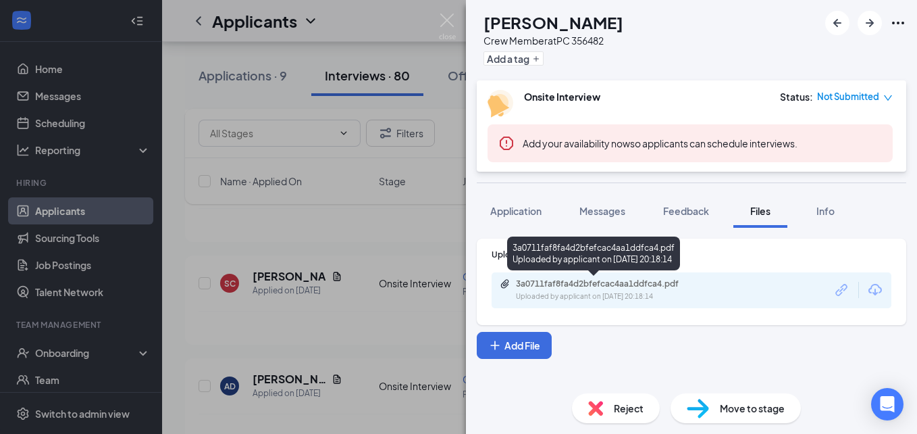
click at [608, 286] on div "3a0711faf8fa4d2bfefcac4aa1ddfca4.pdf" at bounding box center [610, 283] width 189 height 11
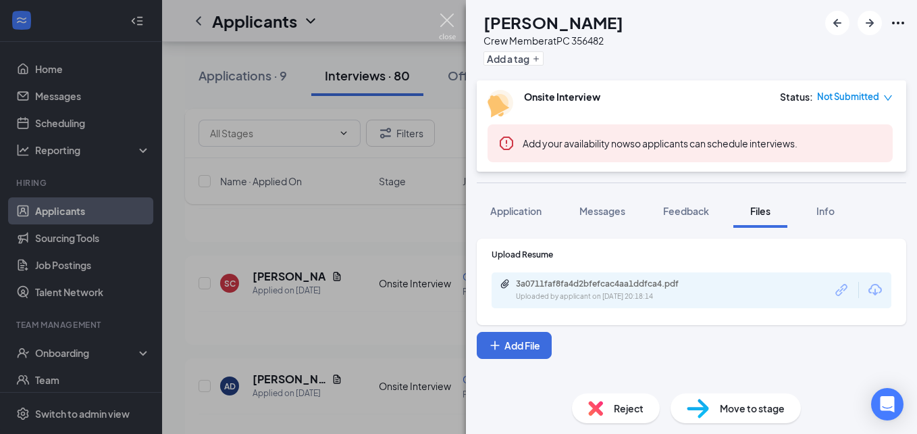
click at [444, 23] on img at bounding box center [447, 27] width 17 height 26
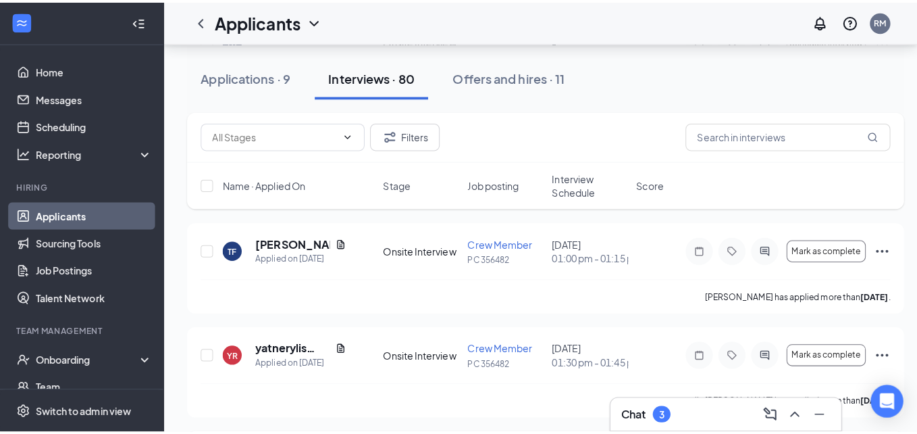
scroll to position [1250, 0]
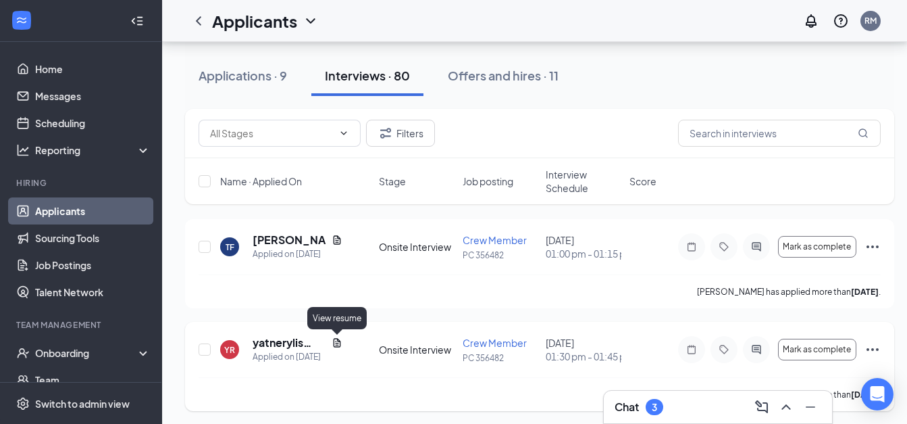
click at [333, 342] on icon "Document" at bounding box center [337, 342] width 11 height 11
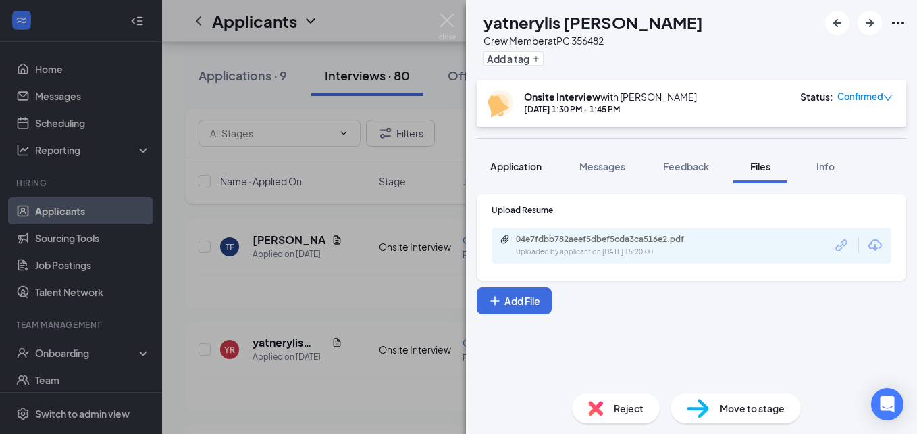
click at [528, 168] on span "Application" at bounding box center [515, 166] width 51 height 12
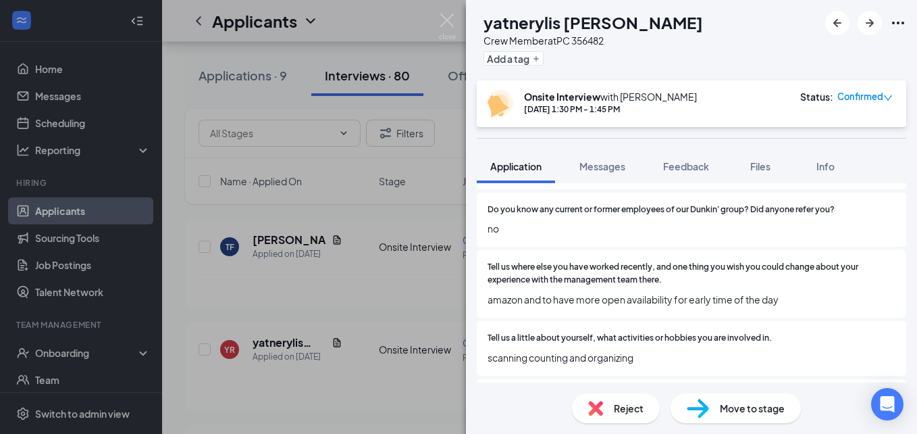
scroll to position [502, 0]
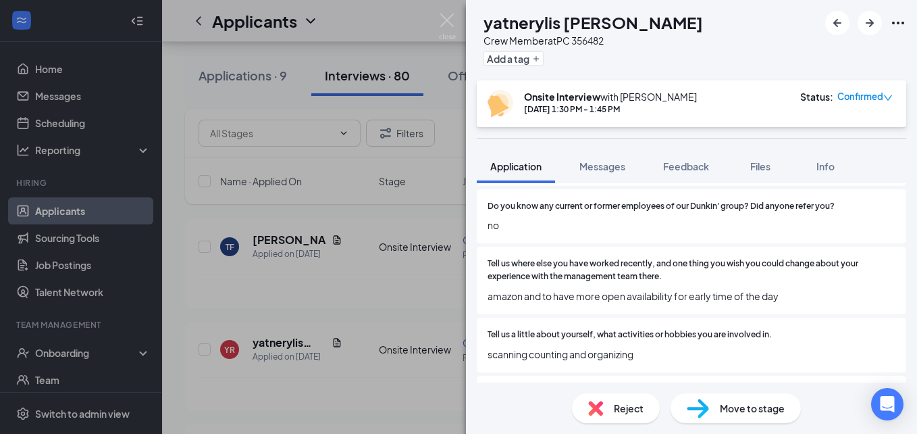
click at [582, 309] on div "Tell us where else you have worked recently, and one thing you wish you could c…" at bounding box center [692, 281] width 430 height 68
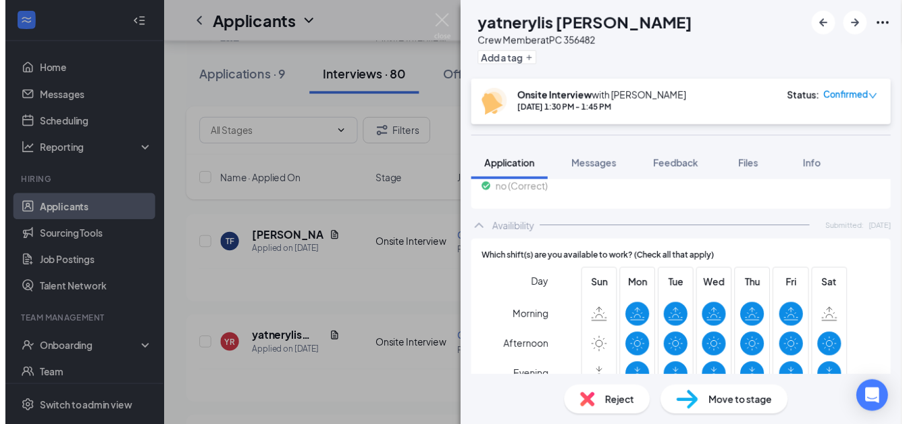
scroll to position [950, 0]
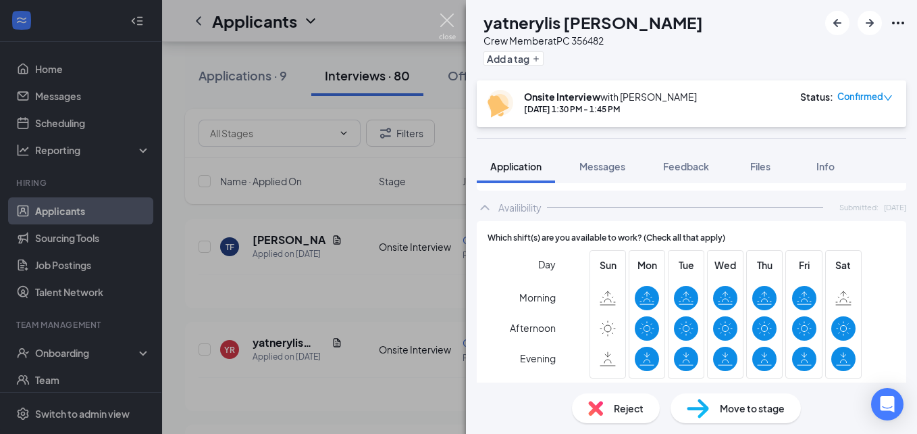
click at [446, 20] on img at bounding box center [447, 27] width 17 height 26
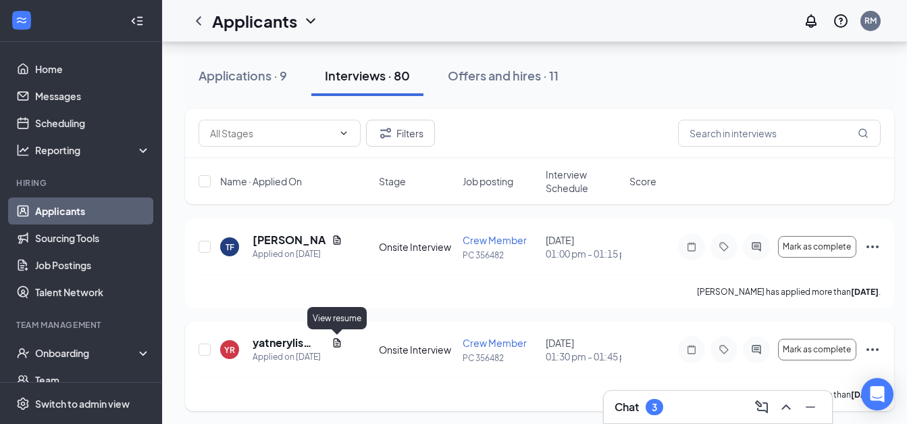
click at [334, 342] on icon "Document" at bounding box center [337, 342] width 7 height 9
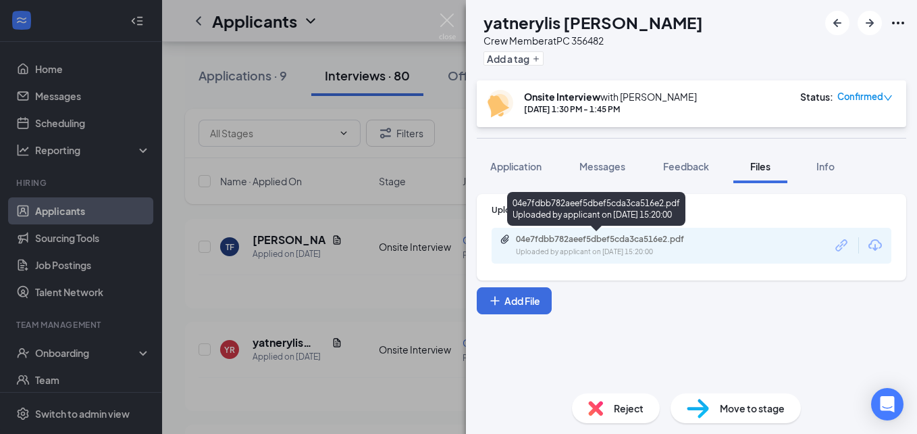
click at [601, 240] on div "04e7fdbb782aeef5dbef5cda3ca516e2.pdf" at bounding box center [610, 239] width 189 height 11
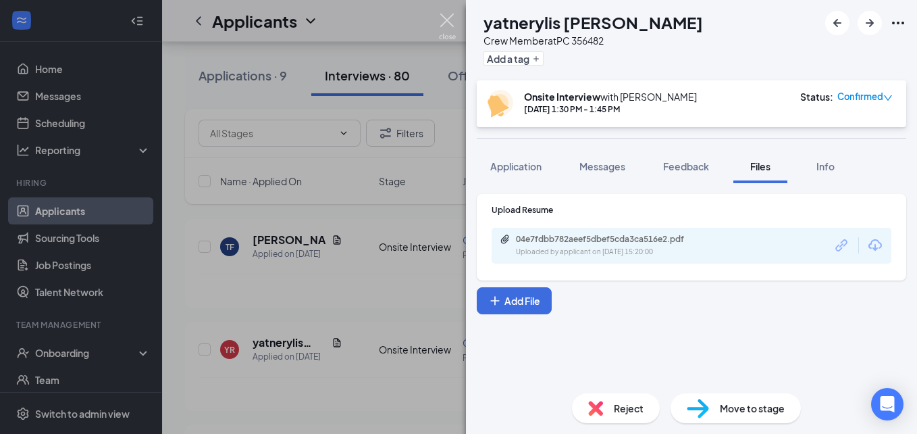
click at [449, 16] on img at bounding box center [447, 27] width 17 height 26
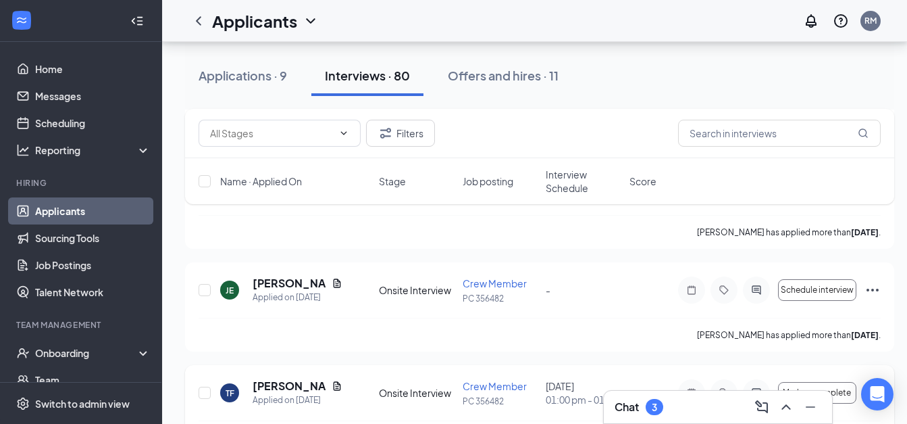
scroll to position [1104, 0]
click at [336, 282] on icon "Document" at bounding box center [337, 283] width 7 height 9
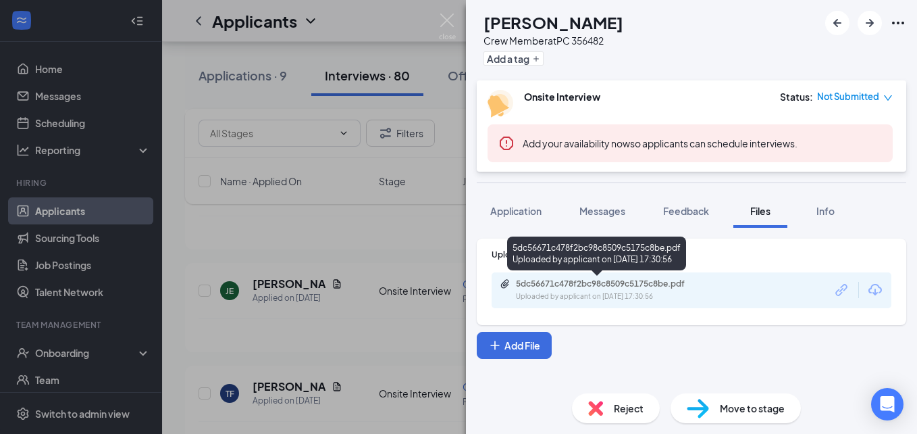
click at [513, 280] on div "5dc56671c478f2bc98c8509c5175c8be.pdf" at bounding box center [609, 283] width 219 height 11
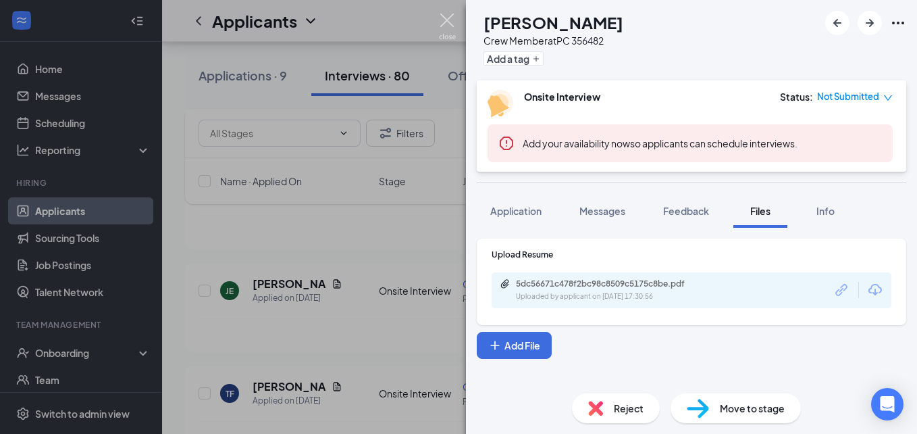
click at [448, 20] on img at bounding box center [447, 27] width 17 height 26
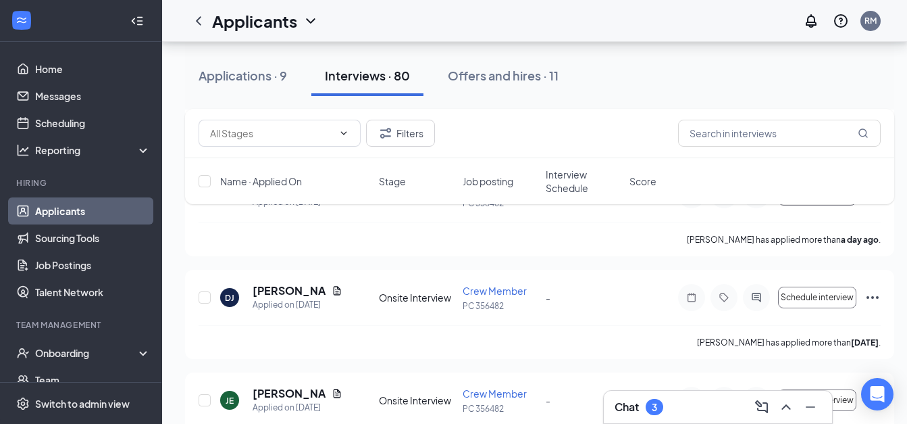
scroll to position [994, 0]
click at [335, 291] on icon "Document" at bounding box center [337, 291] width 11 height 11
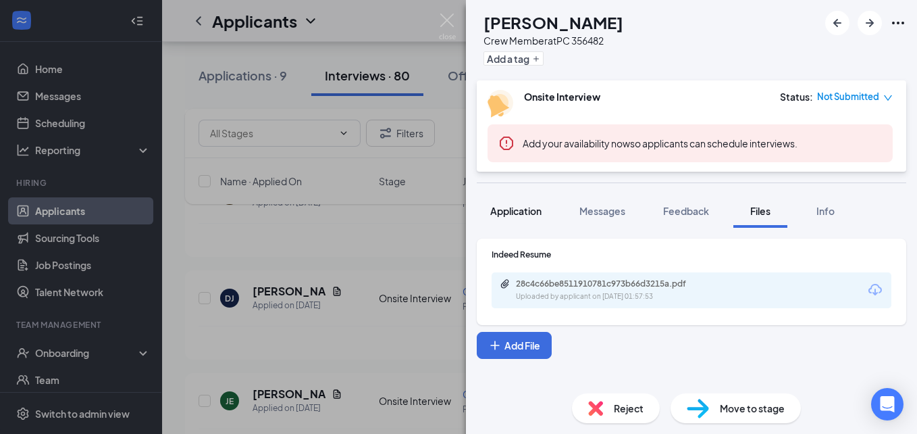
click at [496, 205] on span "Application" at bounding box center [515, 211] width 51 height 12
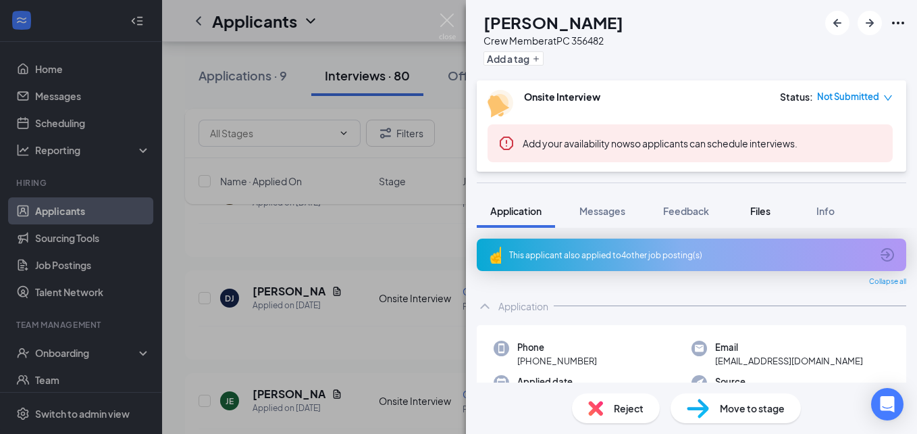
click at [754, 202] on button "Files" at bounding box center [761, 211] width 54 height 34
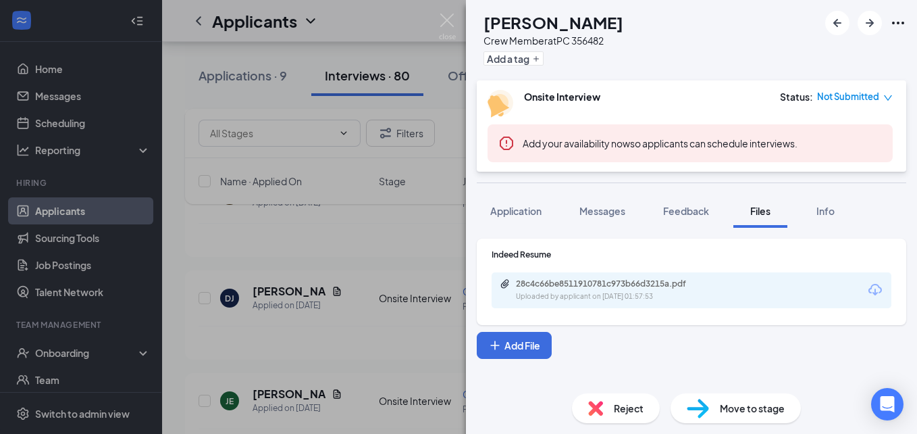
click at [754, 202] on button "Files" at bounding box center [761, 211] width 54 height 34
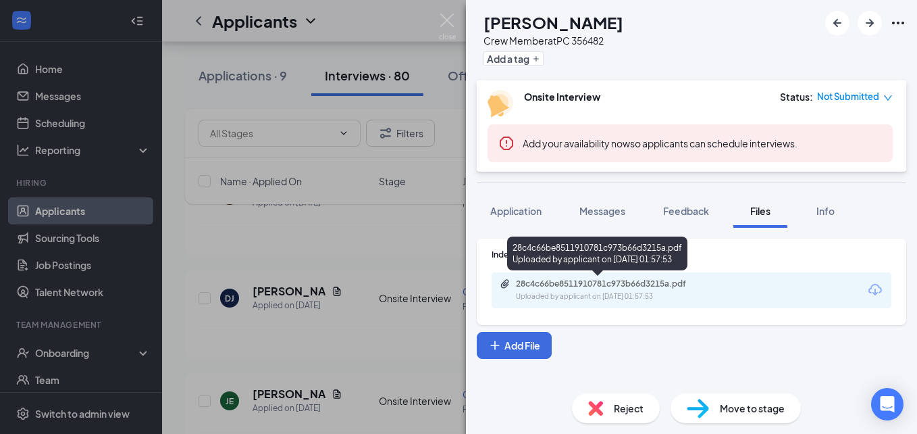
click at [654, 292] on div "Uploaded by applicant on [DATE] 01:57:53" at bounding box center [617, 296] width 203 height 11
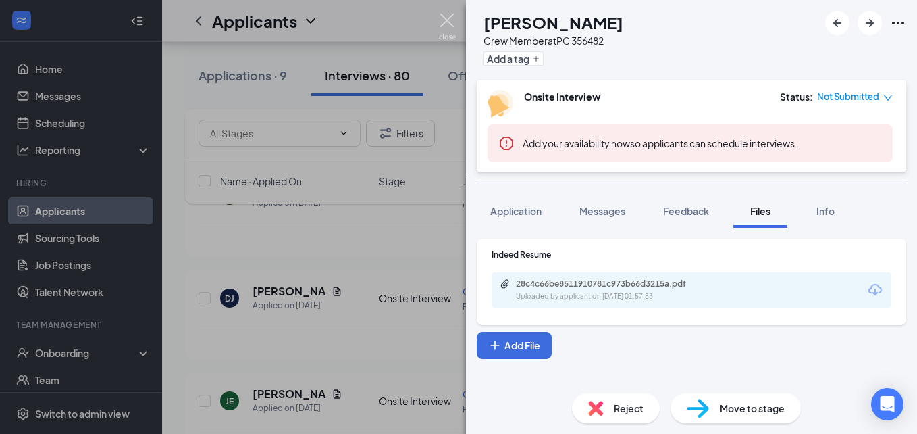
click at [450, 17] on img at bounding box center [447, 27] width 17 height 26
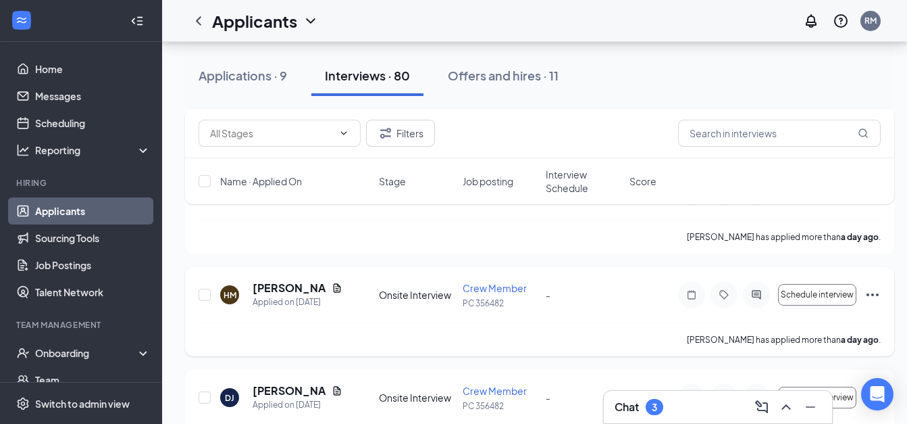
scroll to position [894, 0]
click at [334, 289] on icon "Document" at bounding box center [337, 288] width 7 height 9
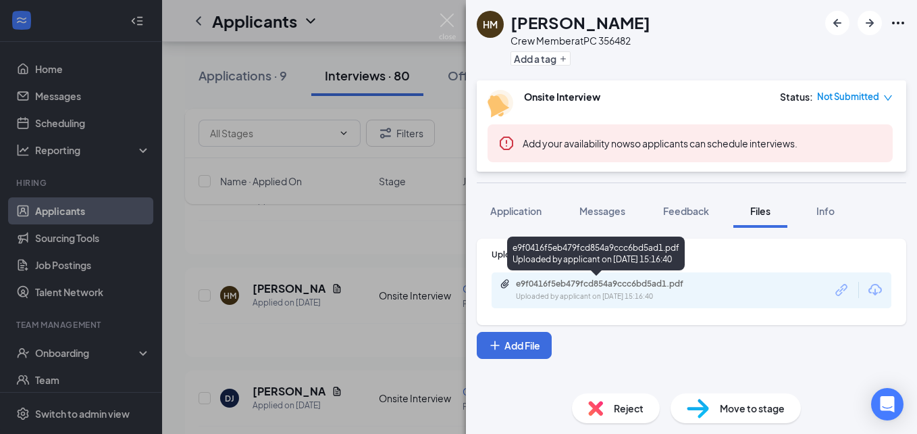
click at [506, 284] on icon "Paperclip" at bounding box center [505, 283] width 8 height 9
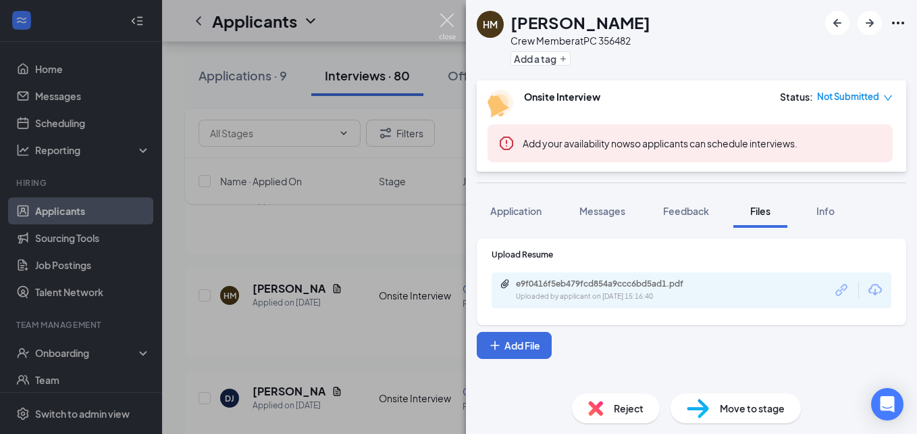
click at [448, 22] on img at bounding box center [447, 27] width 17 height 26
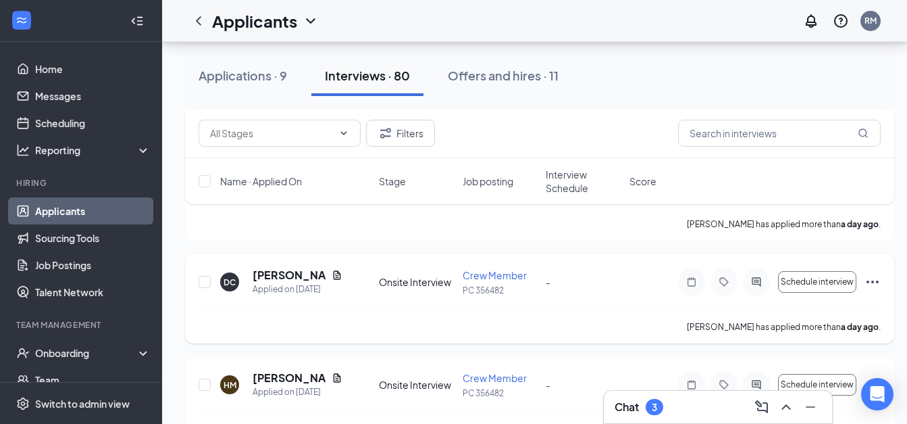
scroll to position [804, 0]
click at [334, 276] on icon "Document" at bounding box center [337, 275] width 7 height 9
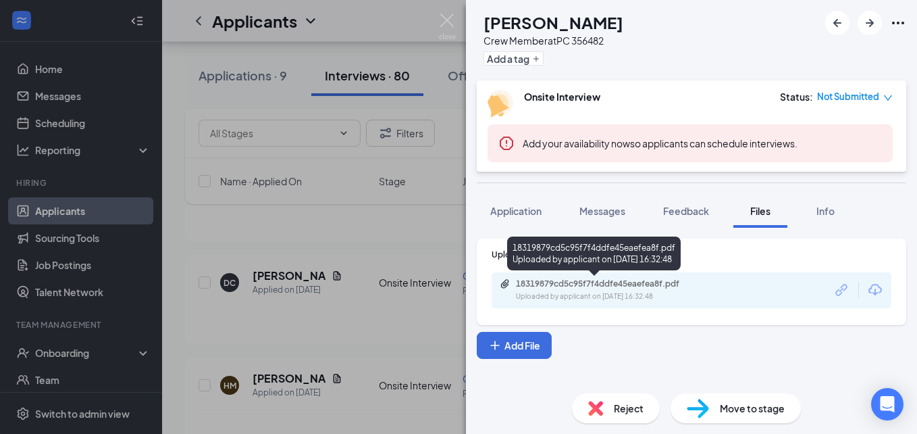
click at [510, 279] on icon "Paperclip" at bounding box center [505, 283] width 11 height 11
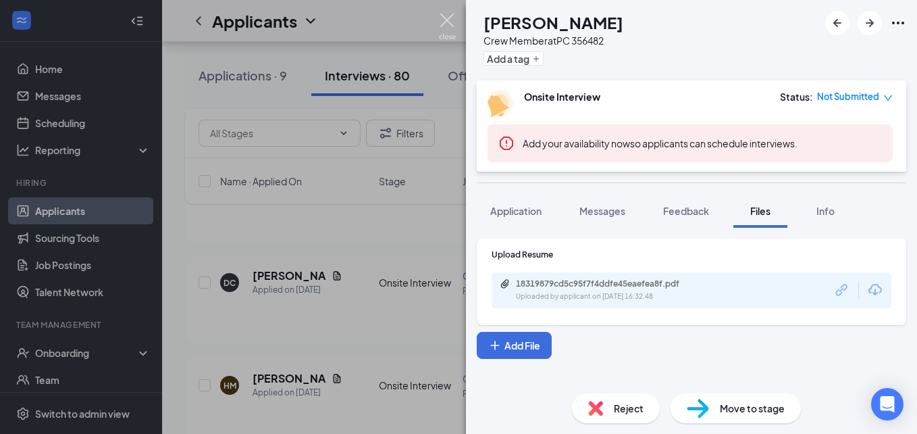
click at [446, 26] on img at bounding box center [447, 27] width 17 height 26
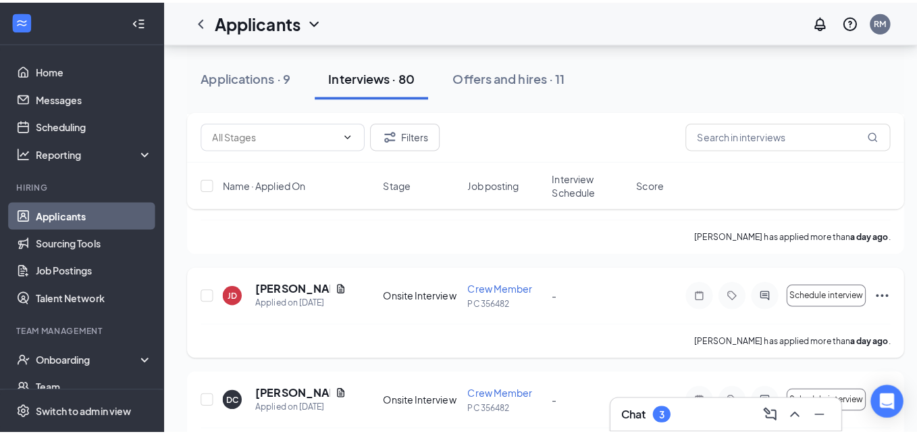
scroll to position [692, 0]
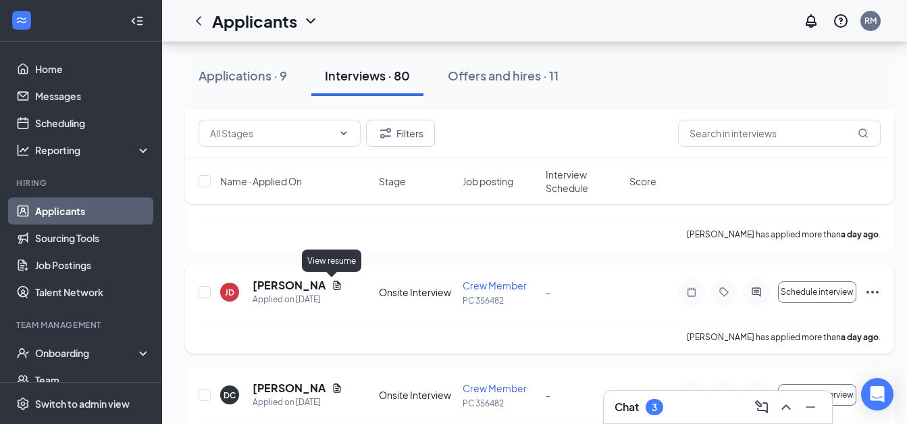
click at [334, 284] on icon "Document" at bounding box center [337, 284] width 7 height 9
click at [334, 284] on div at bounding box center [453, 212] width 907 height 424
click at [334, 287] on icon "Document" at bounding box center [337, 284] width 7 height 9
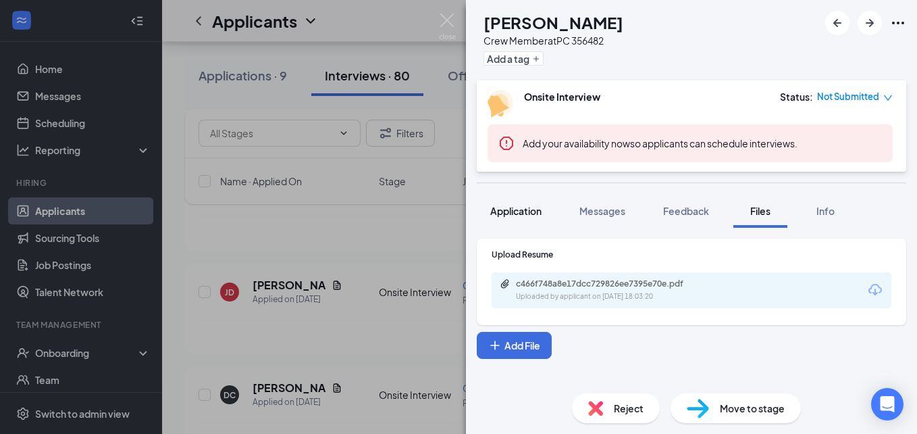
click at [505, 210] on span "Application" at bounding box center [515, 211] width 51 height 12
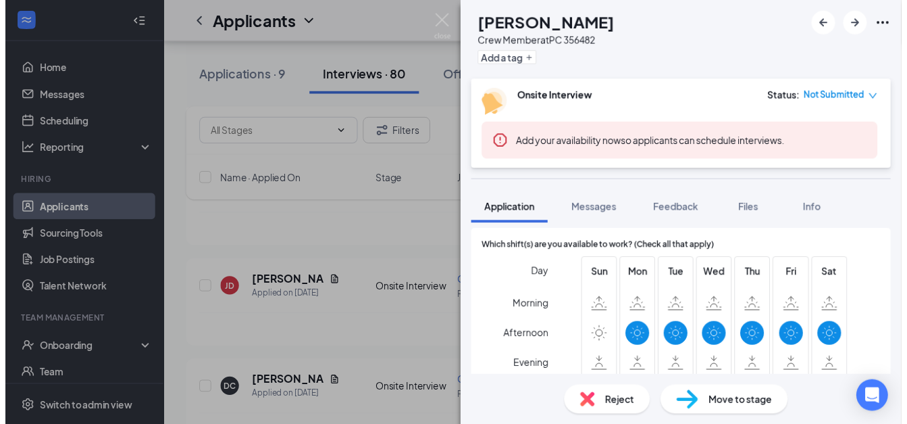
scroll to position [995, 0]
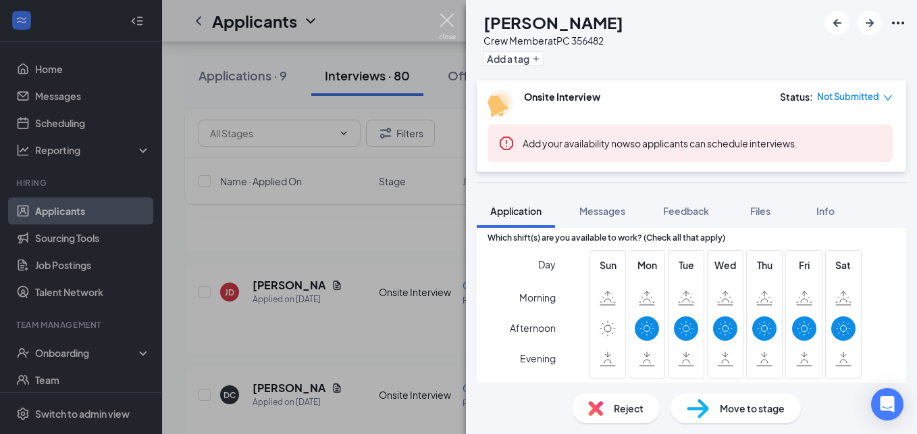
click at [446, 19] on img at bounding box center [447, 27] width 17 height 26
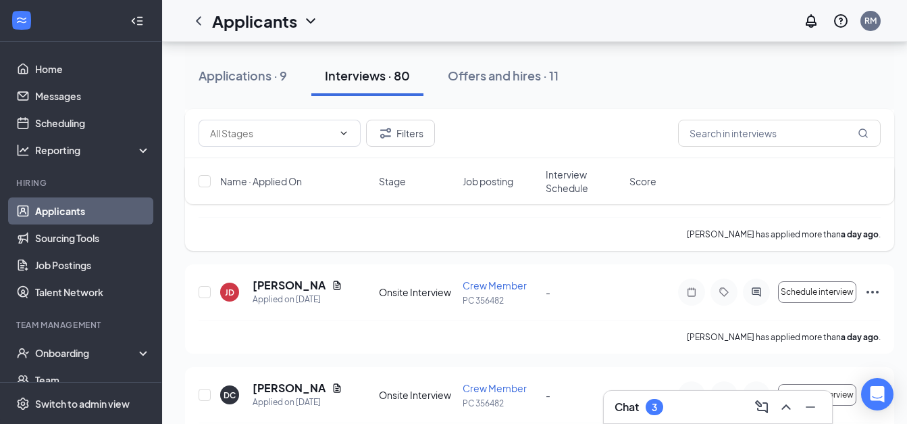
drag, startPoint x: 446, startPoint y: 19, endPoint x: 318, endPoint y: 242, distance: 257.2
click at [318, 242] on div "[PERSON_NAME] has applied more than a day ago ." at bounding box center [540, 234] width 682 height 34
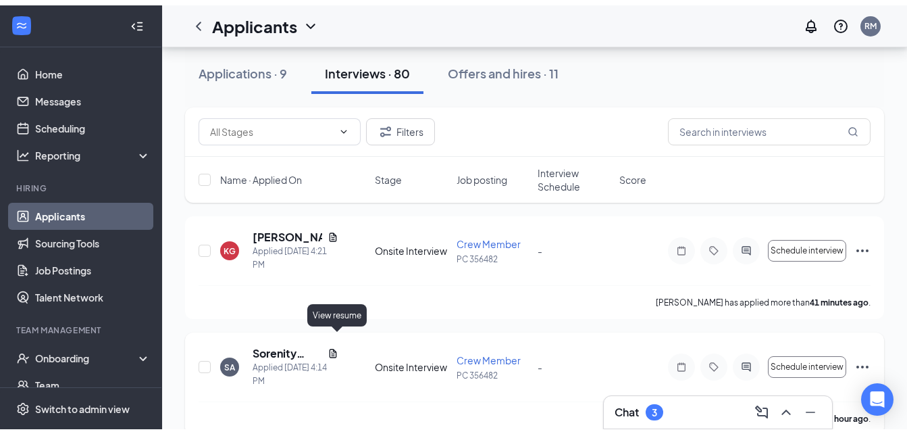
scroll to position [101, 0]
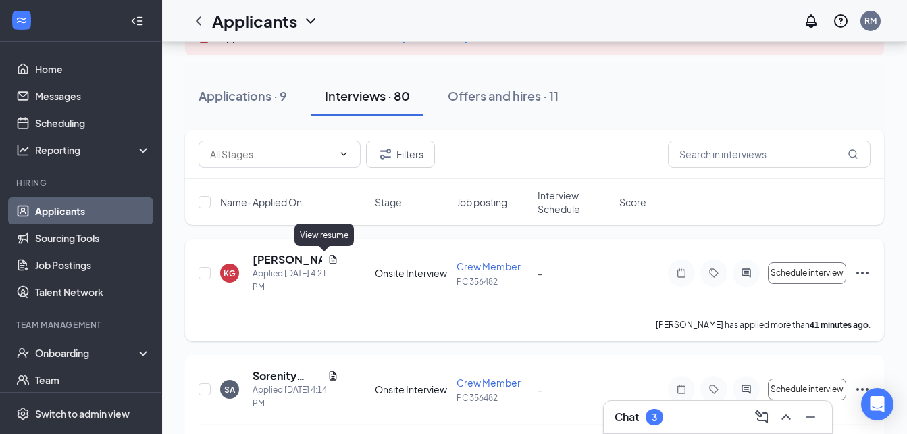
click at [330, 261] on icon "Document" at bounding box center [333, 259] width 7 height 9
click at [325, 261] on body "Home Messages Scheduling Reporting Hiring Applicants Sourcing Tools Job Posting…" at bounding box center [453, 116] width 907 height 434
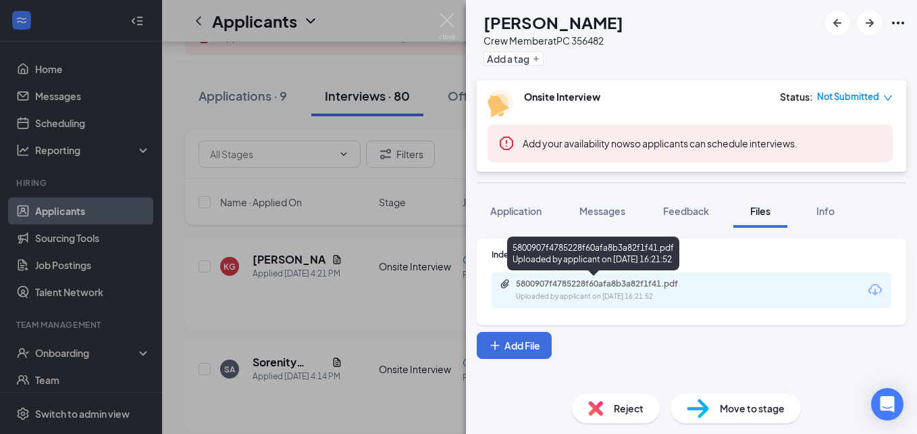
click at [515, 282] on div "5800907f4785228f60afa8b3a82f1f41.pdf" at bounding box center [609, 283] width 219 height 11
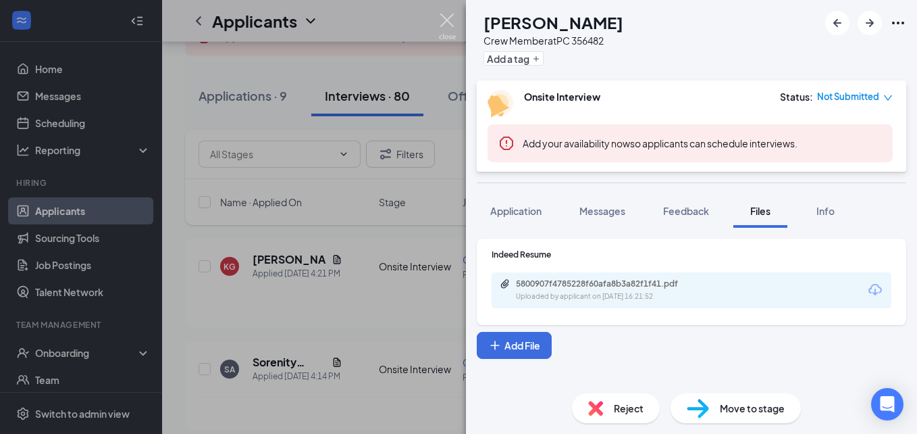
click at [444, 23] on img at bounding box center [447, 27] width 17 height 26
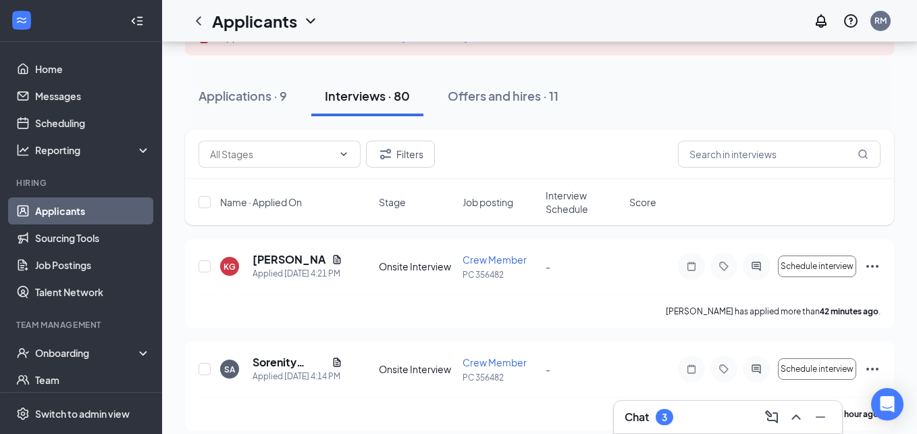
click at [446, 22] on div "Applicants RM" at bounding box center [539, 21] width 755 height 42
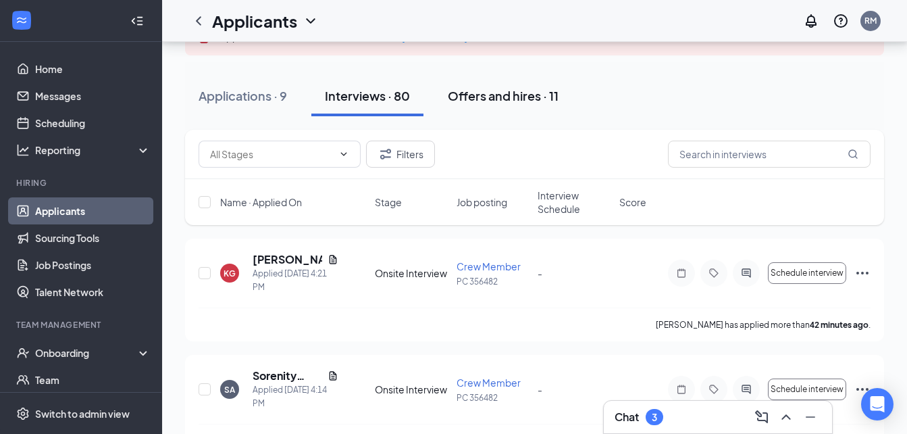
click at [488, 93] on div "Offers and hires · 11" at bounding box center [503, 95] width 111 height 17
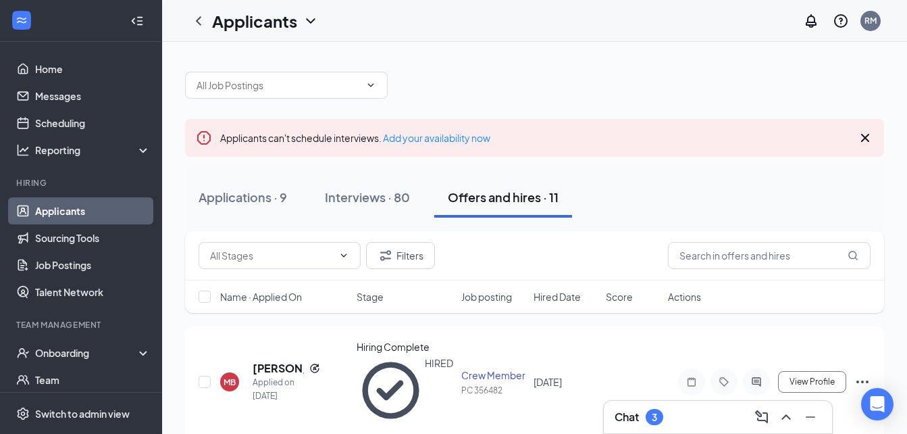
drag, startPoint x: 488, startPoint y: 93, endPoint x: 476, endPoint y: 77, distance: 20.3
click at [476, 77] on div at bounding box center [534, 78] width 699 height 41
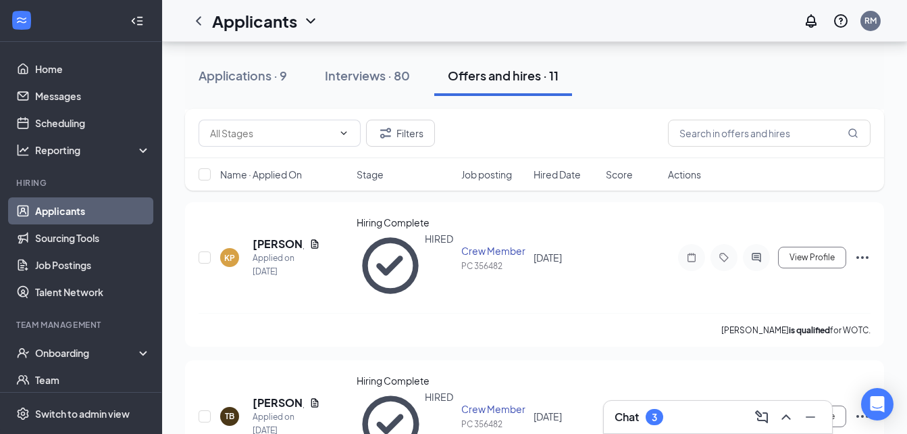
scroll to position [1090, 0]
